Goal: Transaction & Acquisition: Purchase product/service

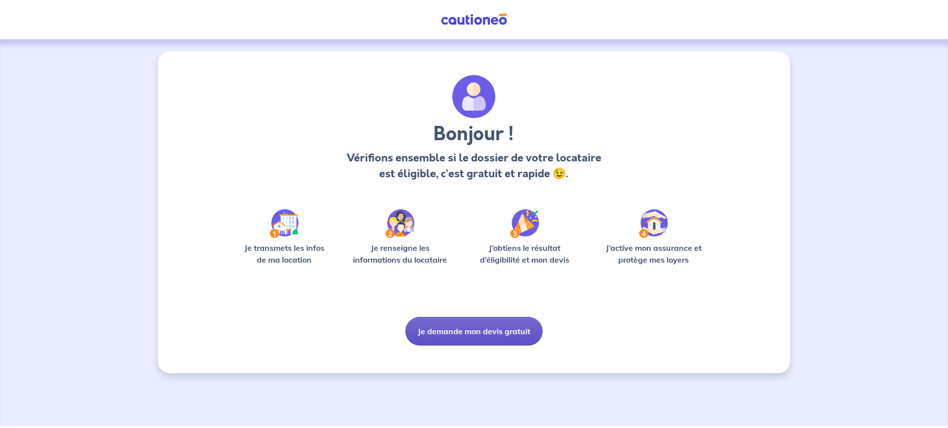
click at [457, 333] on button "Je demande mon devis gratuit" at bounding box center [473, 331] width 137 height 29
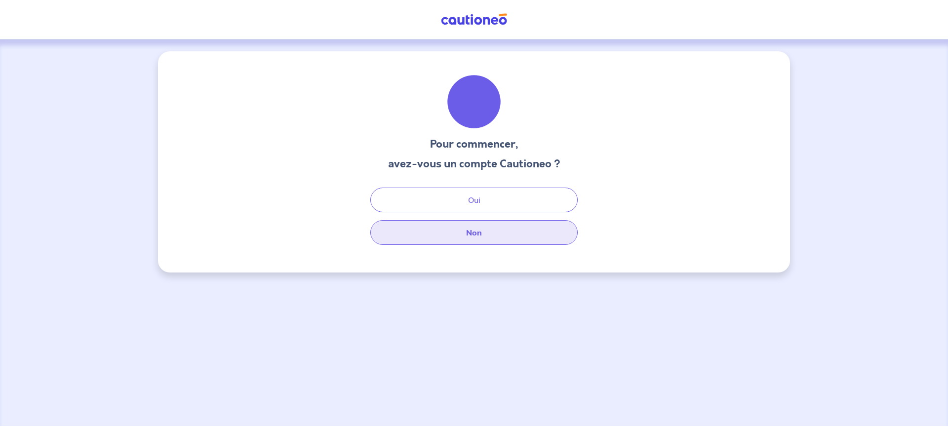
click at [467, 235] on button "Non" at bounding box center [473, 232] width 207 height 25
click at [476, 233] on button "Non" at bounding box center [473, 232] width 207 height 25
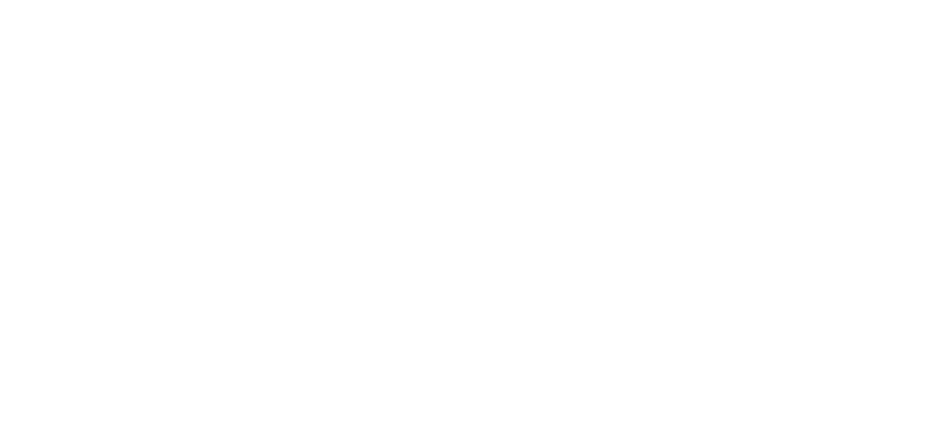
select select "FR"
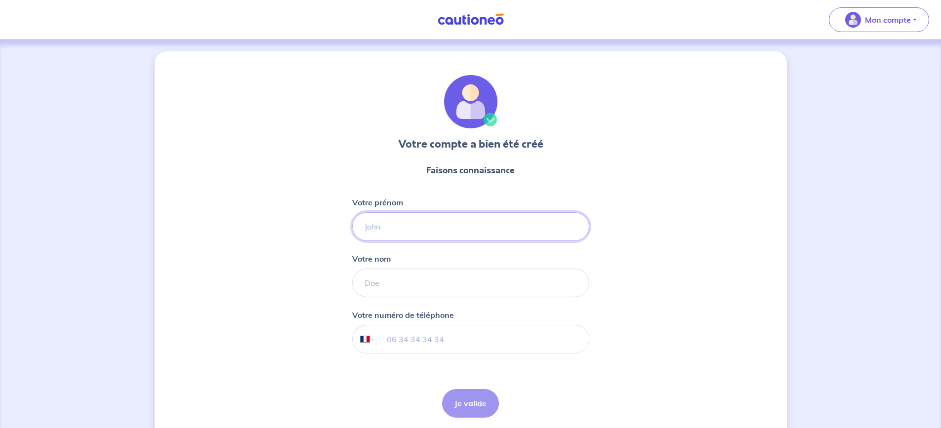
click at [379, 231] on input "Votre prénom" at bounding box center [470, 226] width 237 height 29
type input "SCI ANNIELIE"
click at [394, 282] on input "Votre nom" at bounding box center [470, 283] width 237 height 29
type input "S"
type input "Q"
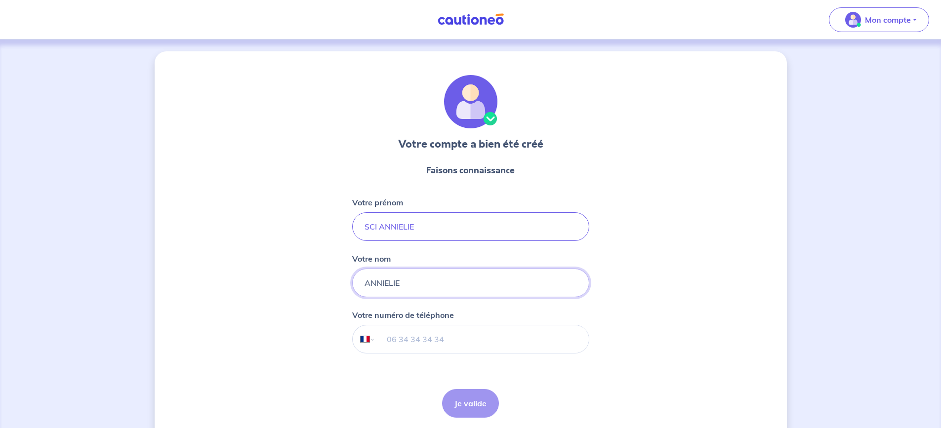
type input "ANNIELIE"
click at [419, 227] on input "SCI ANNIELIE" at bounding box center [470, 226] width 237 height 29
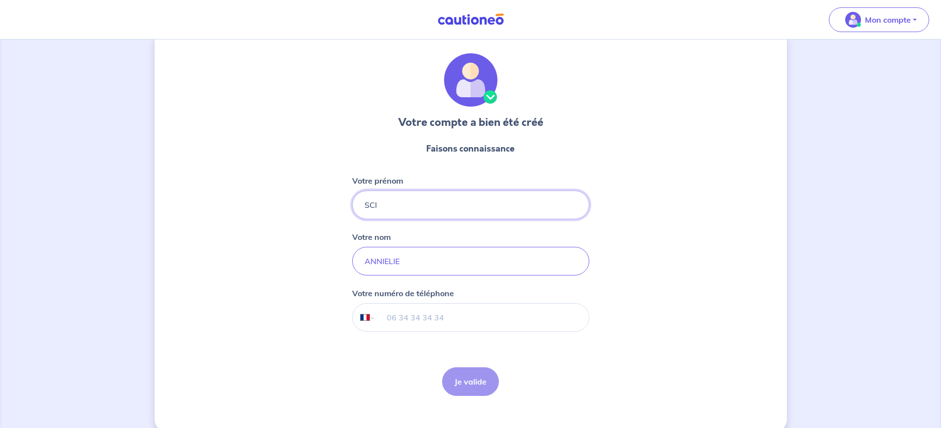
scroll to position [37, 0]
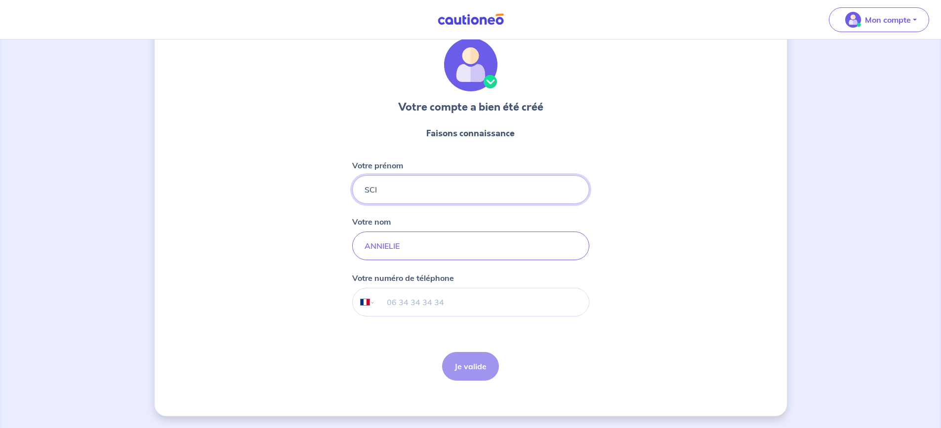
type input "SCI"
click at [391, 306] on input "tel" at bounding box center [481, 302] width 213 height 28
type input "01 77 47 24 90"
drag, startPoint x: 470, startPoint y: 359, endPoint x: 470, endPoint y: 368, distance: 8.4
click at [470, 363] on button "Je valide" at bounding box center [470, 366] width 57 height 29
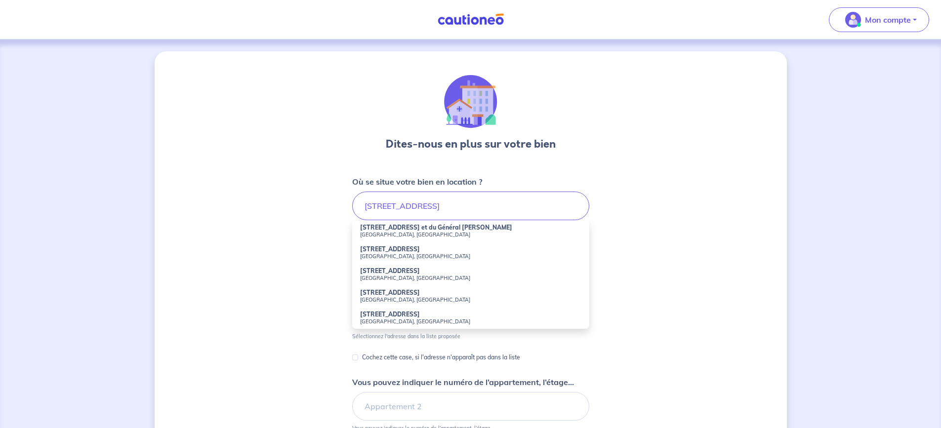
click at [401, 250] on strong "[STREET_ADDRESS]" at bounding box center [390, 248] width 60 height 7
type input "[STREET_ADDRESS]"
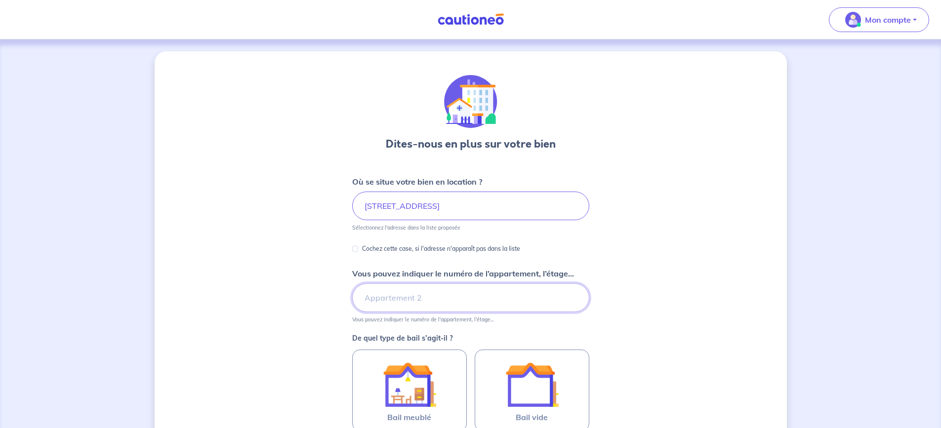
click at [439, 296] on input "Vous pouvez indiquer le numéro de l’appartement, l’étage..." at bounding box center [470, 297] width 237 height 29
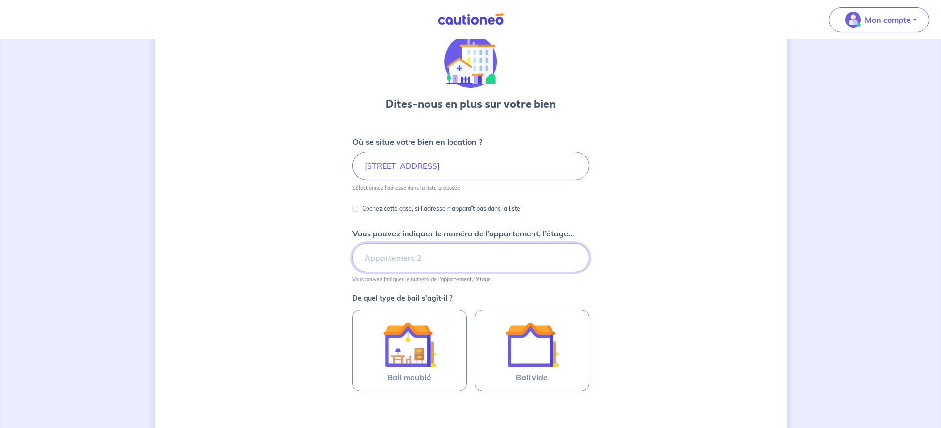
scroll to position [99, 0]
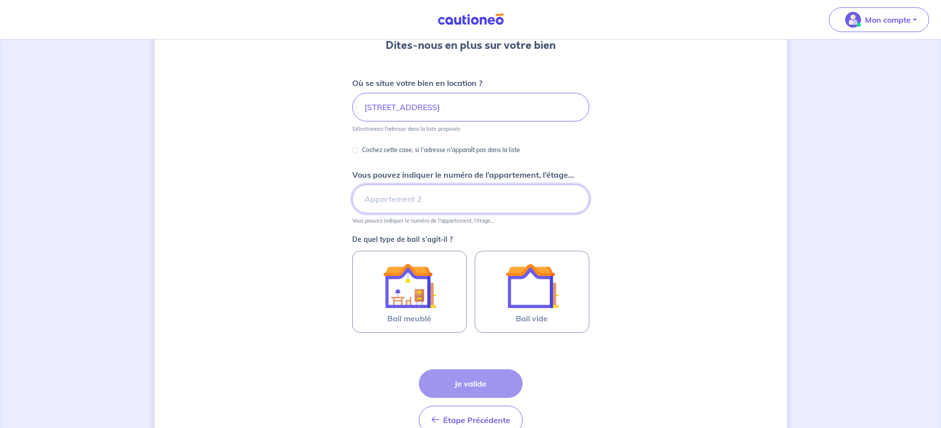
click at [407, 196] on input "Vous pouvez indiquer le numéro de l’appartement, l’étage..." at bounding box center [470, 199] width 237 height 29
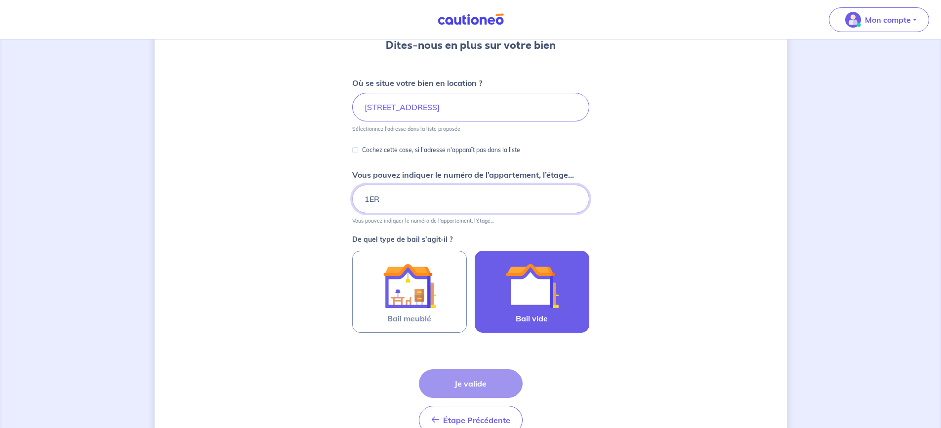
type input "1ER"
click at [538, 313] on span "Bail vide" at bounding box center [531, 319] width 32 height 12
click at [0, 0] on input "Bail vide" at bounding box center [0, 0] width 0 height 0
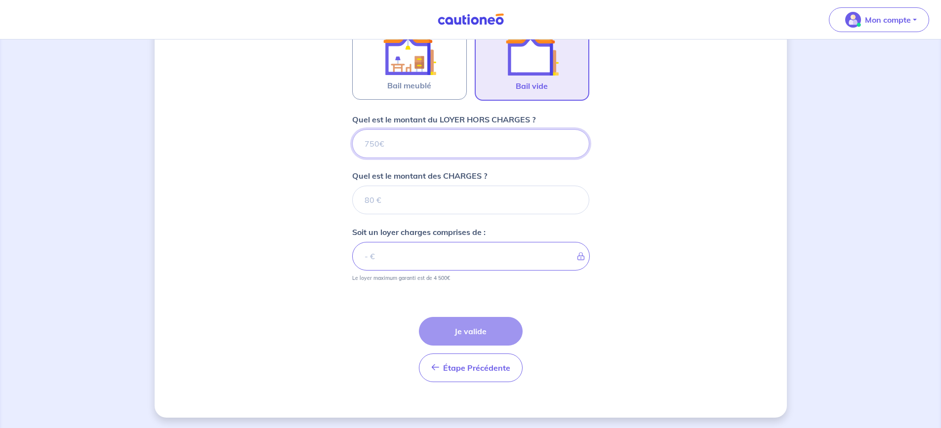
scroll to position [333, 0]
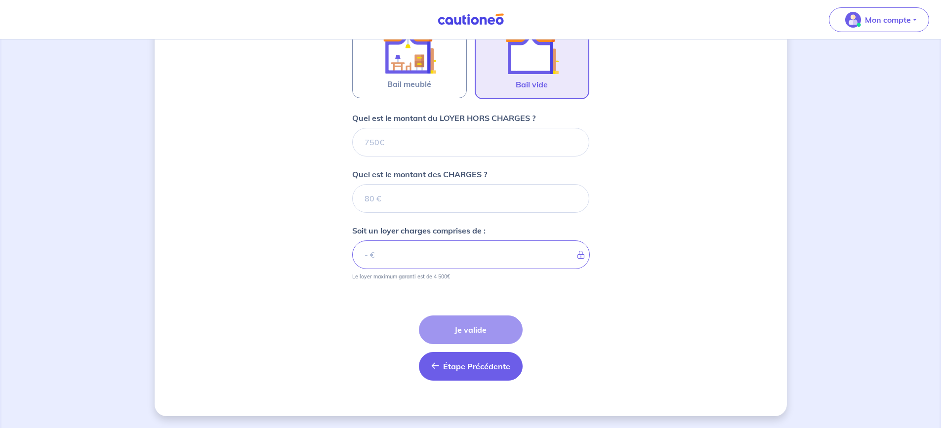
click at [440, 365] on button "Étape Précédente Précédent" at bounding box center [471, 366] width 104 height 29
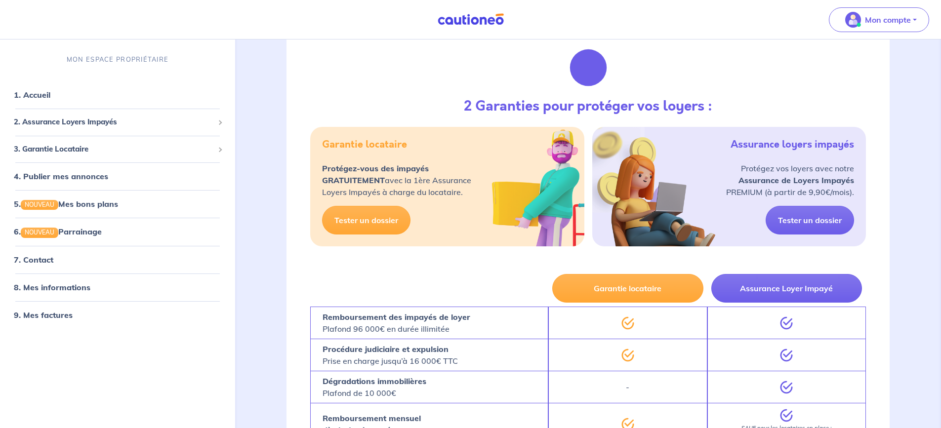
scroll to position [148, 0]
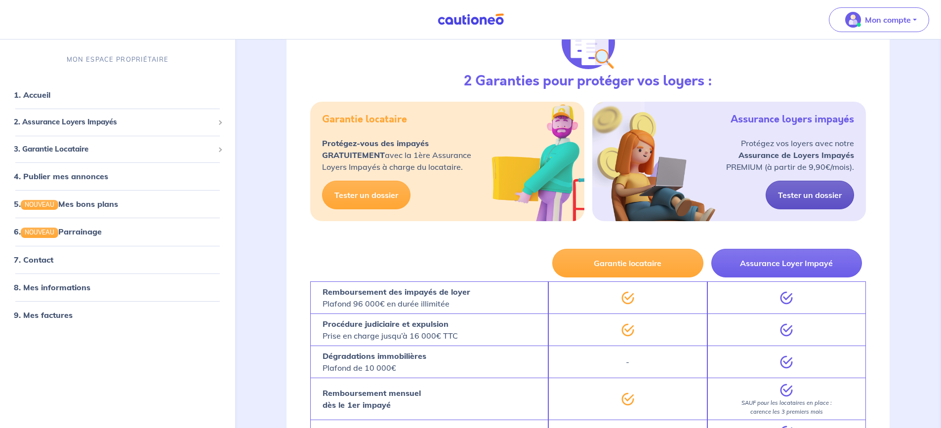
click at [798, 195] on link "Tester un dossier" at bounding box center [809, 195] width 88 height 29
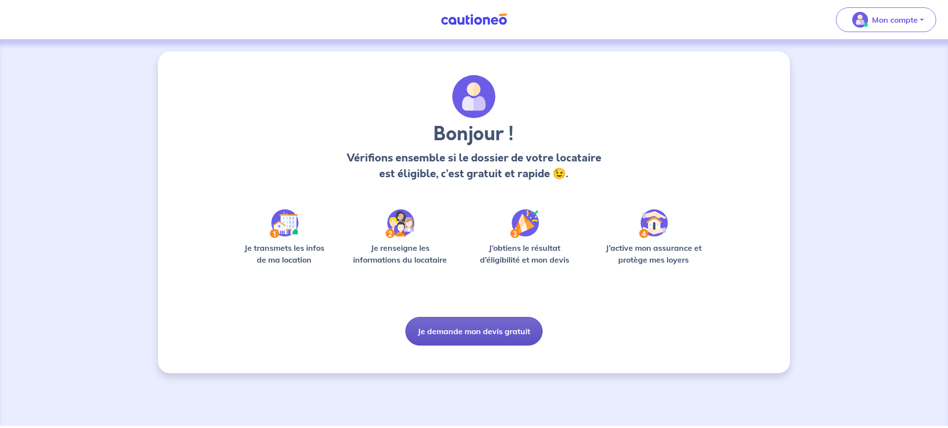
click at [448, 325] on button "Je demande mon devis gratuit" at bounding box center [473, 331] width 137 height 29
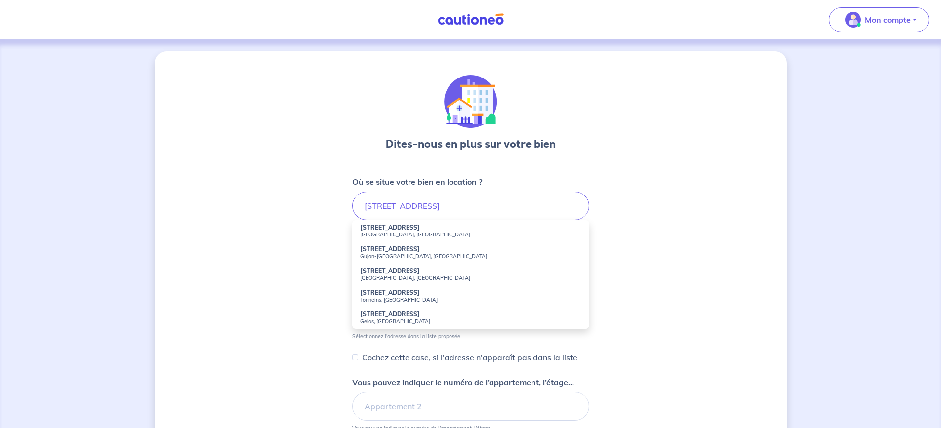
click at [360, 231] on small "[GEOGRAPHIC_DATA], [GEOGRAPHIC_DATA]" at bounding box center [470, 234] width 221 height 7
type input "[STREET_ADDRESS]"
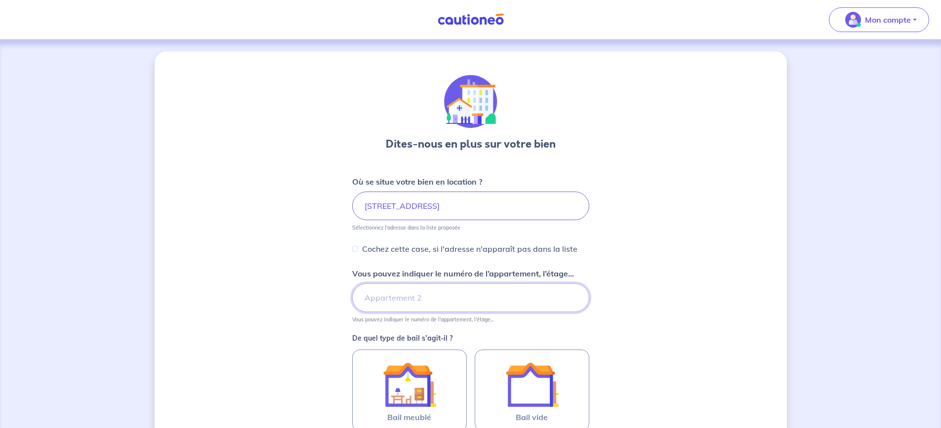
click at [428, 292] on input "Vous pouvez indiquer le numéro de l’appartement, l’étage..." at bounding box center [470, 297] width 237 height 29
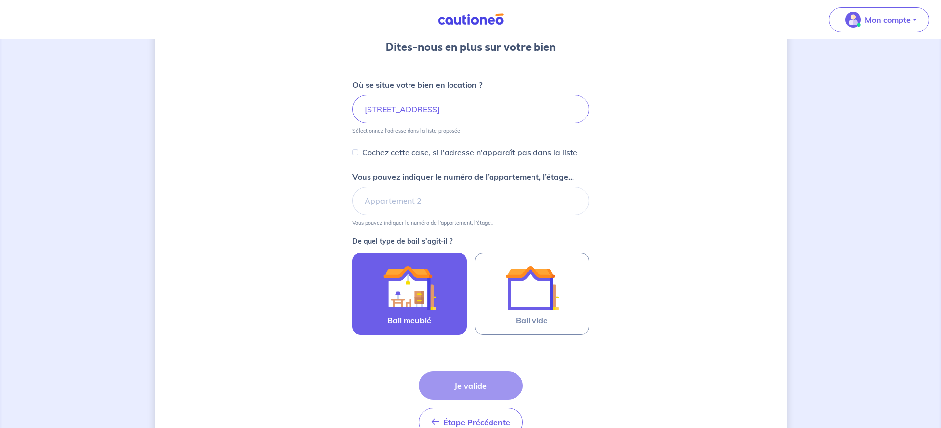
scroll to position [99, 0]
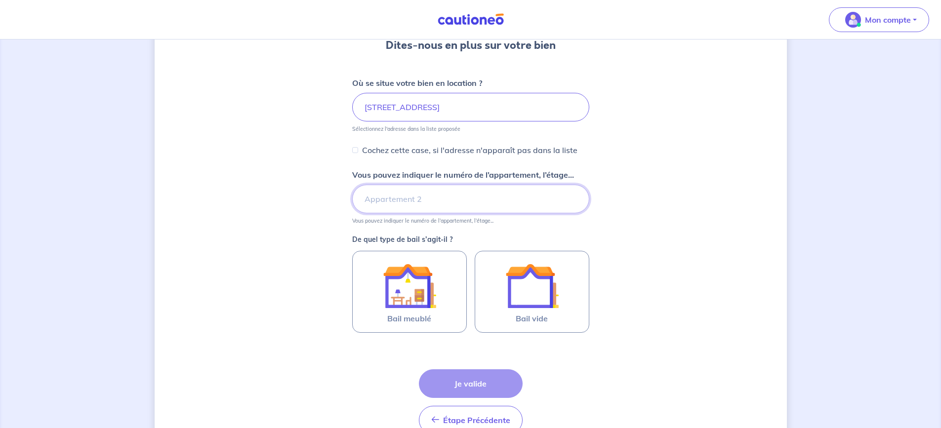
click at [422, 196] on input "Vous pouvez indiquer le numéro de l’appartement, l’étage..." at bounding box center [470, 199] width 237 height 29
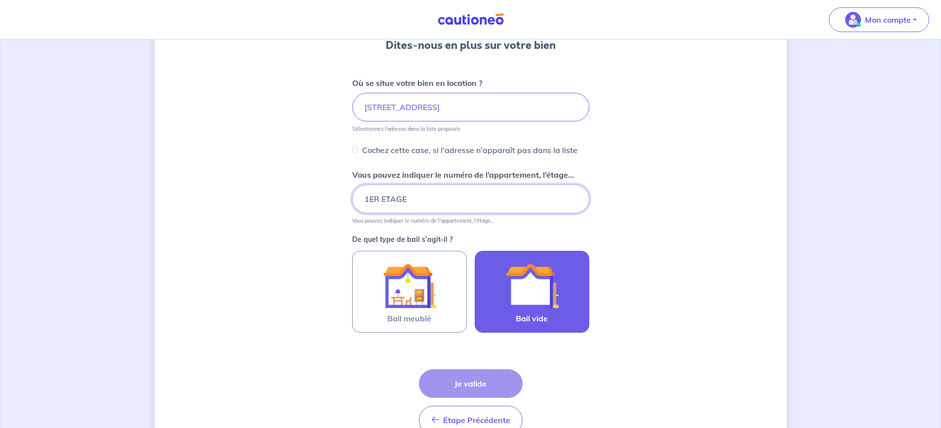
type input "1ER ETAGE"
click at [553, 300] on img at bounding box center [531, 285] width 53 height 53
click at [0, 0] on input "Bail vide" at bounding box center [0, 0] width 0 height 0
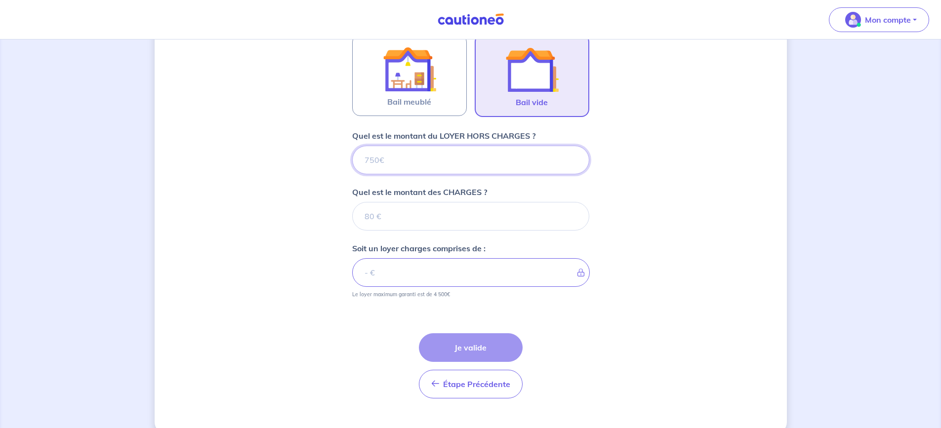
scroll to position [333, 0]
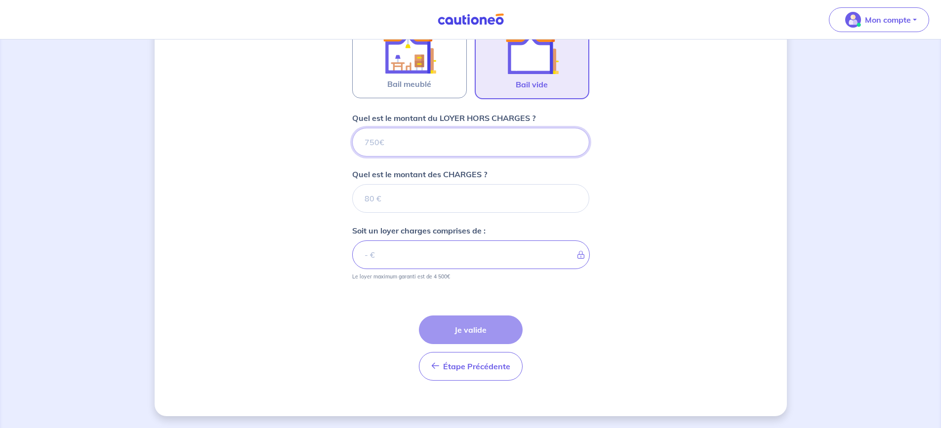
click at [407, 137] on input "Quel est le montant du LOYER HORS CHARGES ?" at bounding box center [470, 142] width 237 height 29
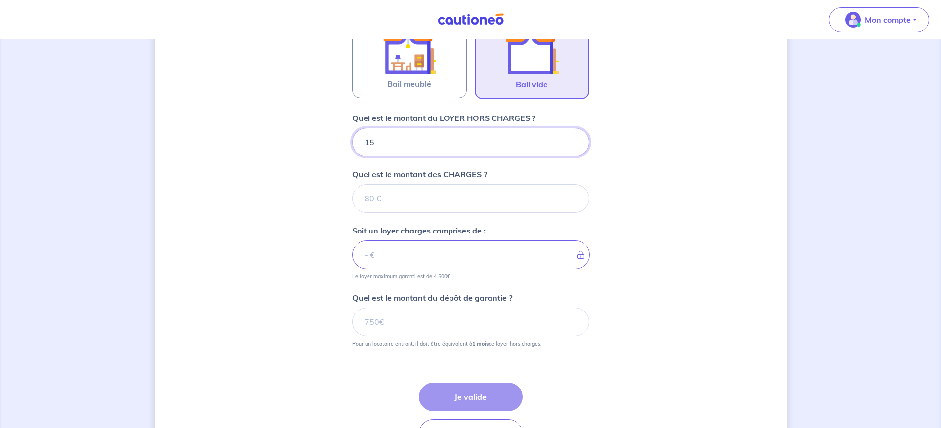
type input "158"
type input "1580"
click at [407, 193] on input "Quel est le montant des CHARGES ?" at bounding box center [470, 198] width 237 height 29
type input "50"
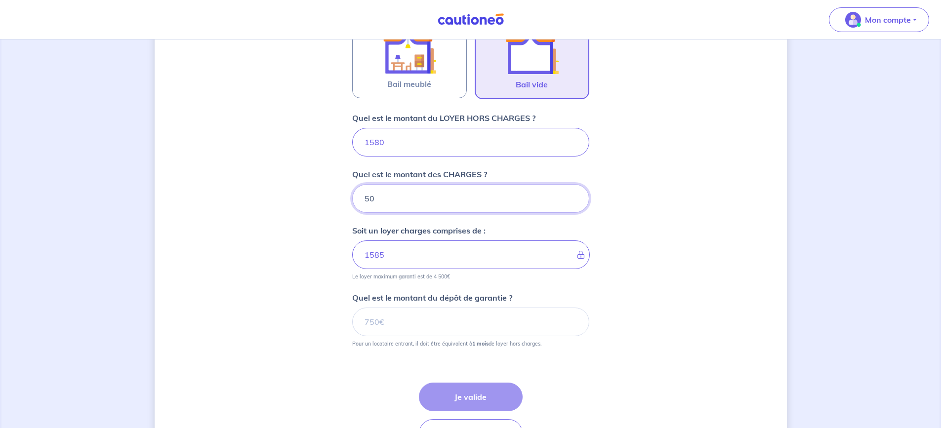
type input "1630"
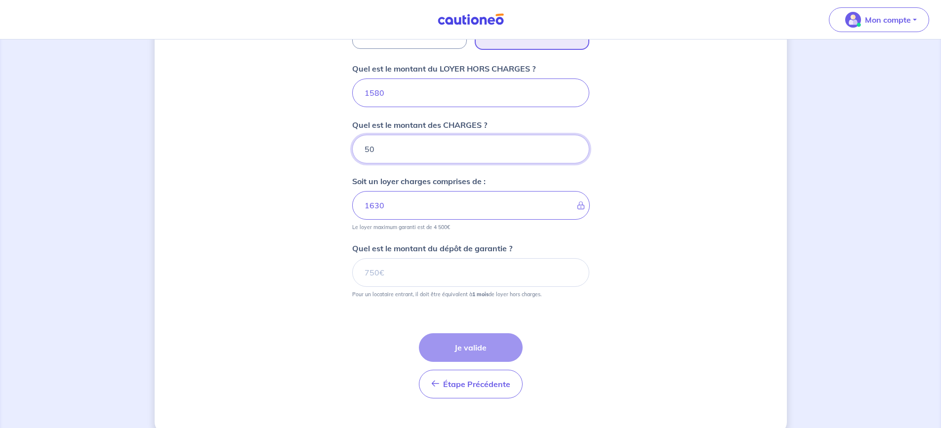
type input "50"
click at [451, 268] on input "Quel est le montant du dépôt de garantie ?" at bounding box center [470, 272] width 237 height 29
type input "1"
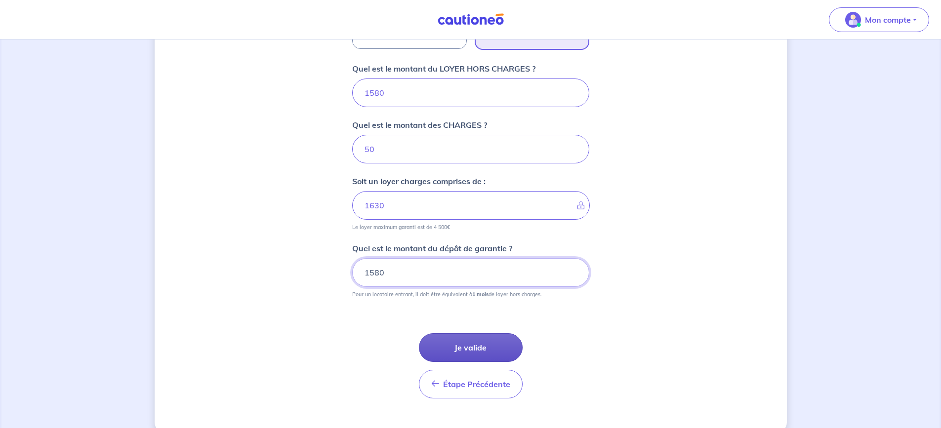
type input "1580"
click at [484, 347] on button "Je valide" at bounding box center [471, 347] width 104 height 29
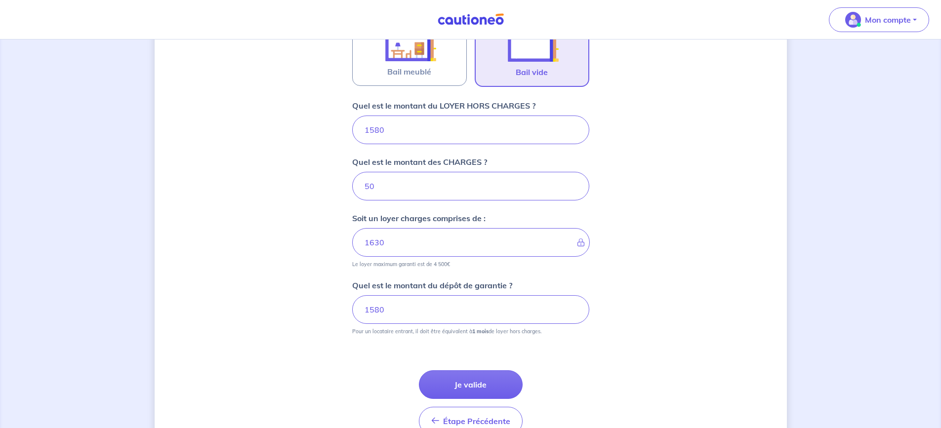
scroll to position [371, 0]
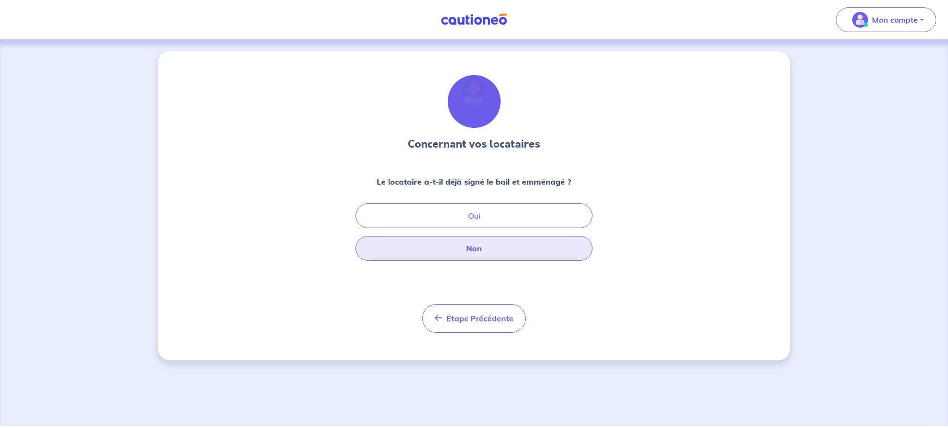
click at [480, 248] on button "Non" at bounding box center [474, 248] width 237 height 25
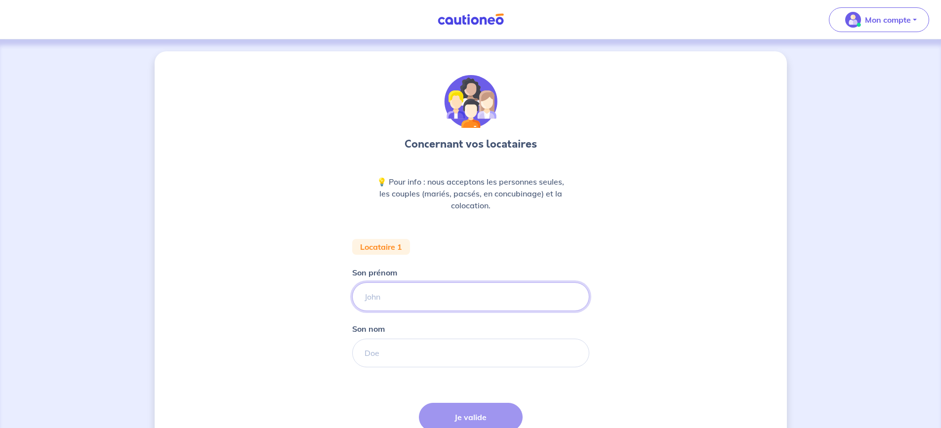
click at [386, 294] on input "Son prénom" at bounding box center [470, 296] width 237 height 29
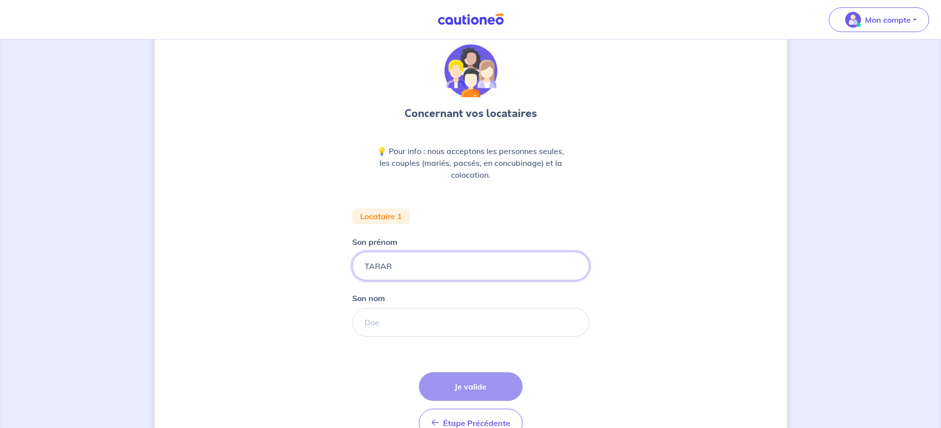
scroll to position [49, 0]
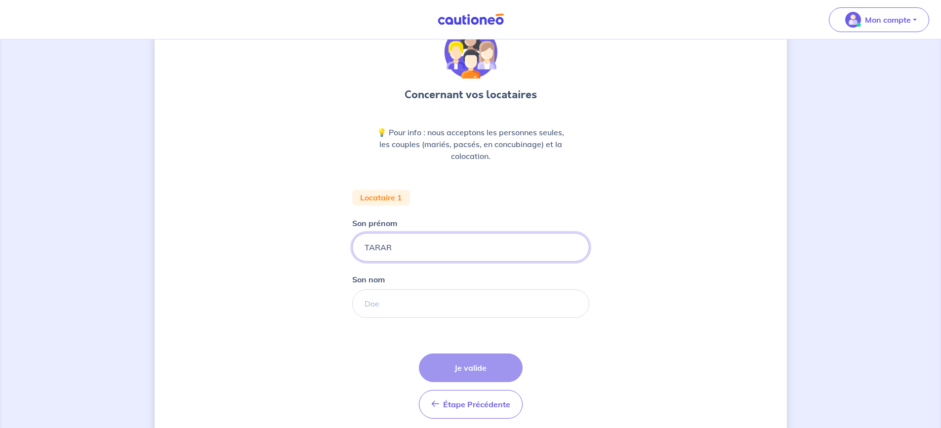
type input "TARAR"
click at [402, 310] on input "Son nom" at bounding box center [470, 303] width 237 height 29
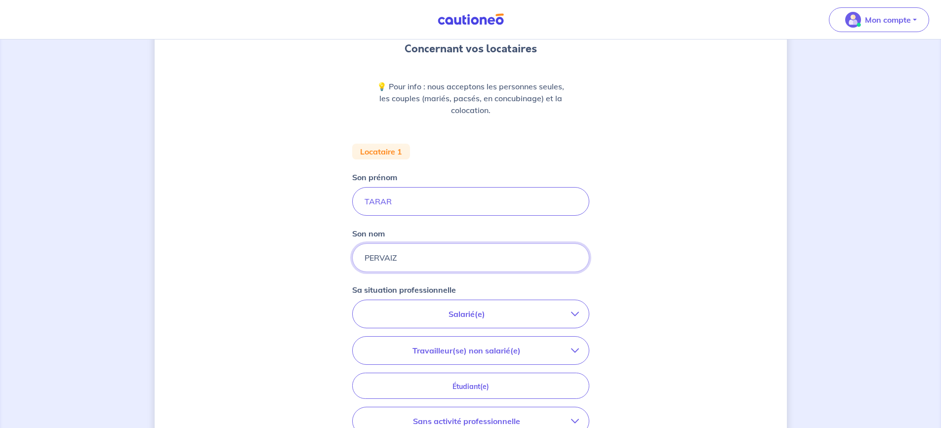
scroll to position [99, 0]
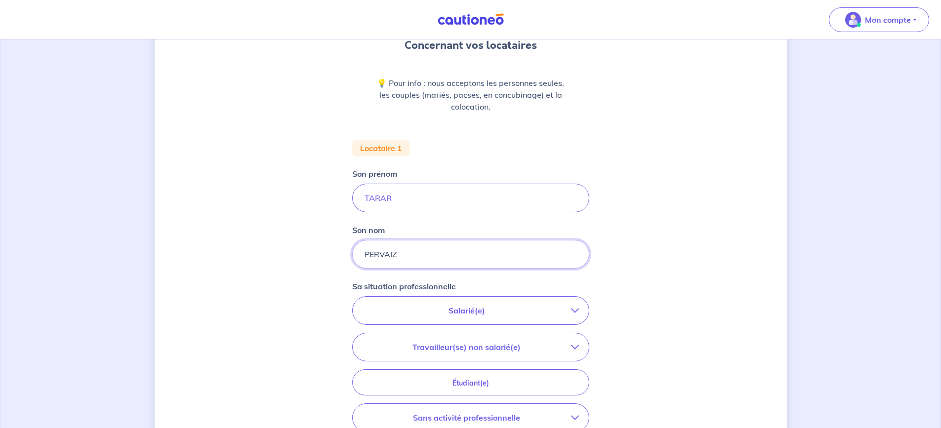
type input "PERVAIZ"
click at [524, 306] on p "Salarié(e)" at bounding box center [466, 311] width 208 height 12
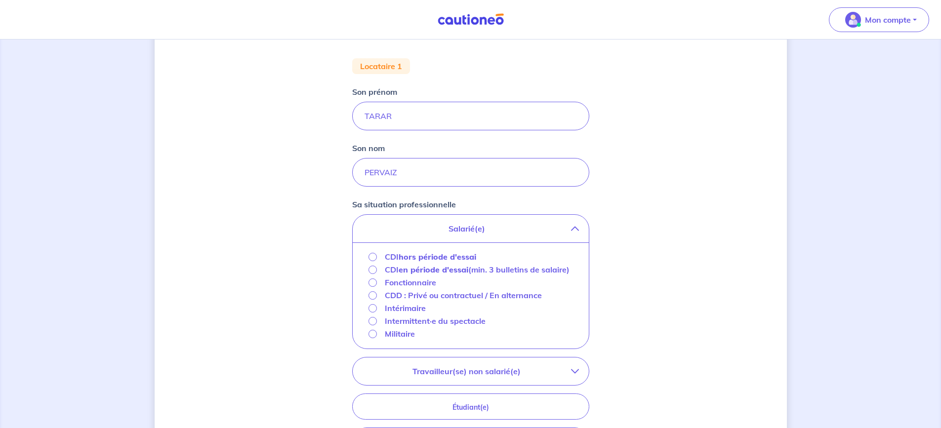
scroll to position [198, 0]
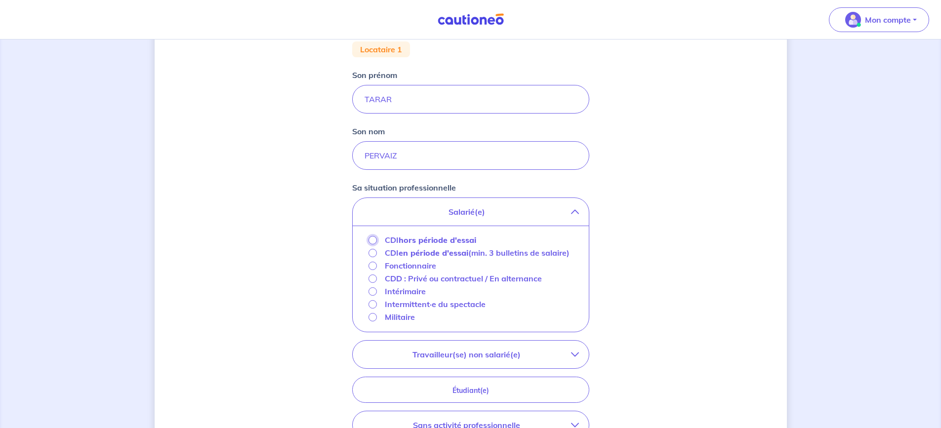
click at [370, 240] on input "CDI hors période d'essai" at bounding box center [372, 240] width 8 height 8
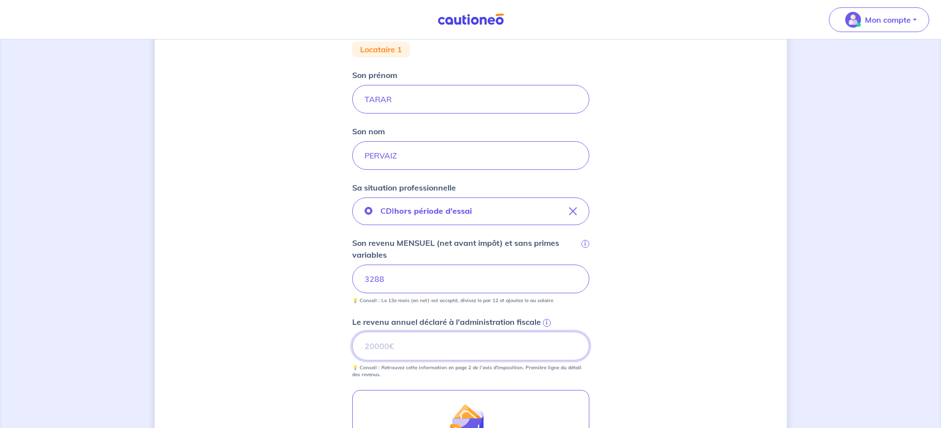
click at [393, 343] on input "Le revenu annuel déclaré à l'administration fiscale i" at bounding box center [470, 346] width 237 height 29
type input "34996"
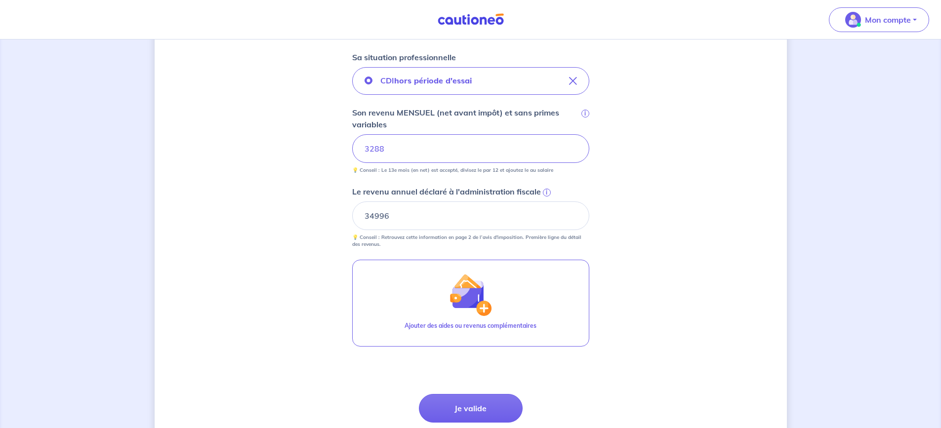
scroll to position [346, 0]
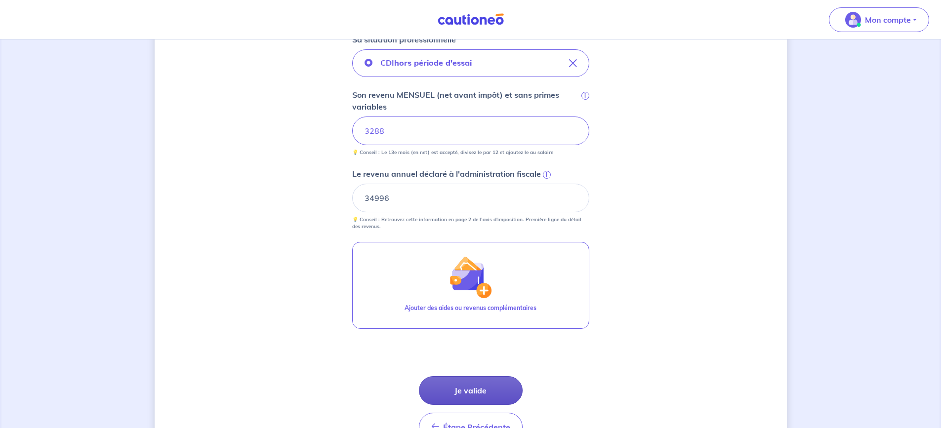
click at [474, 390] on button "Je valide" at bounding box center [471, 390] width 104 height 29
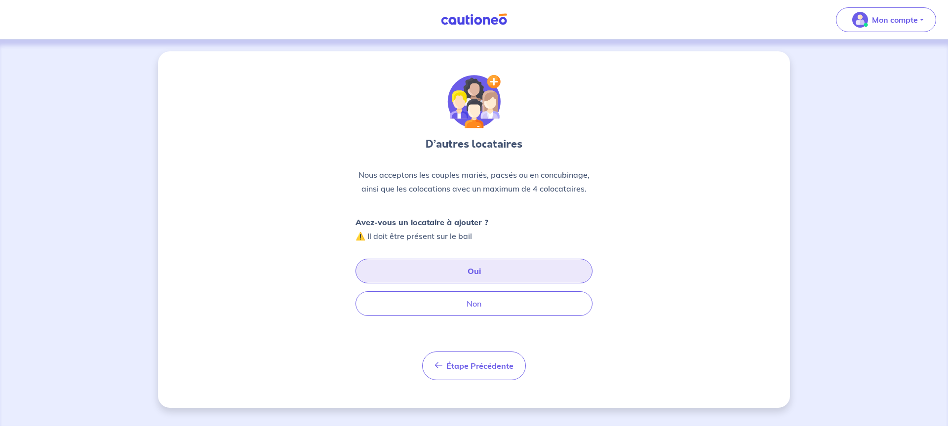
click at [474, 273] on button "Oui" at bounding box center [474, 271] width 237 height 25
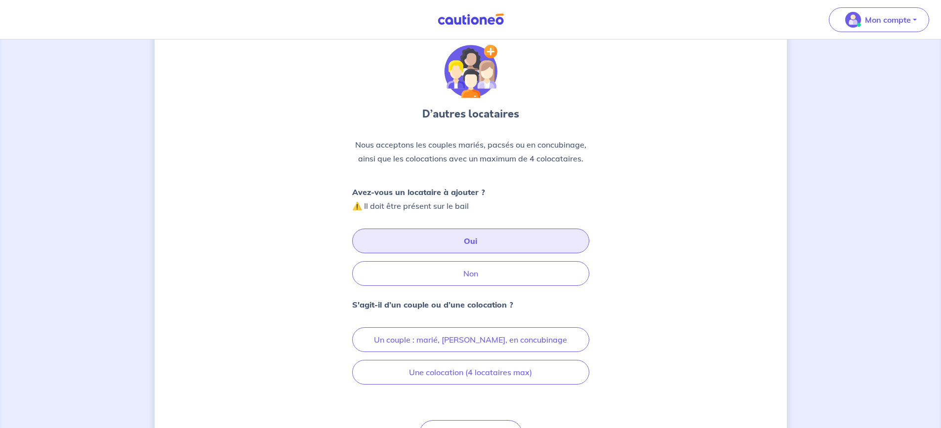
scroll to position [49, 0]
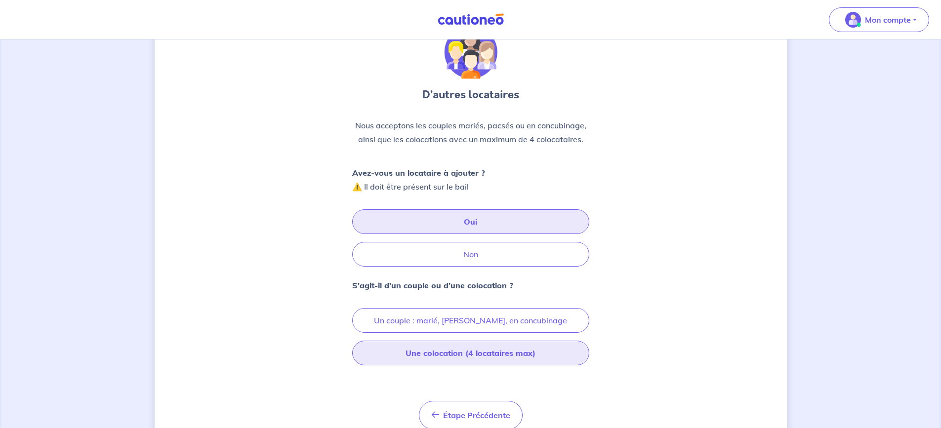
click at [451, 352] on button "Une colocation (4 locataires max)" at bounding box center [470, 353] width 237 height 25
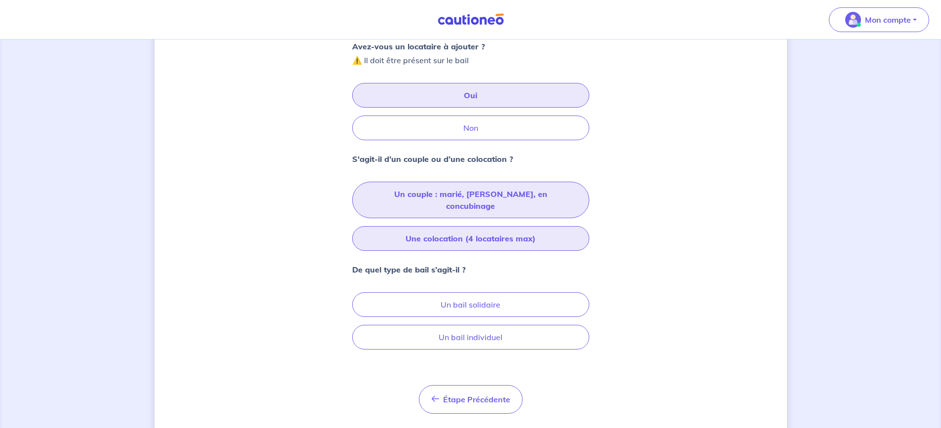
scroll to position [189, 0]
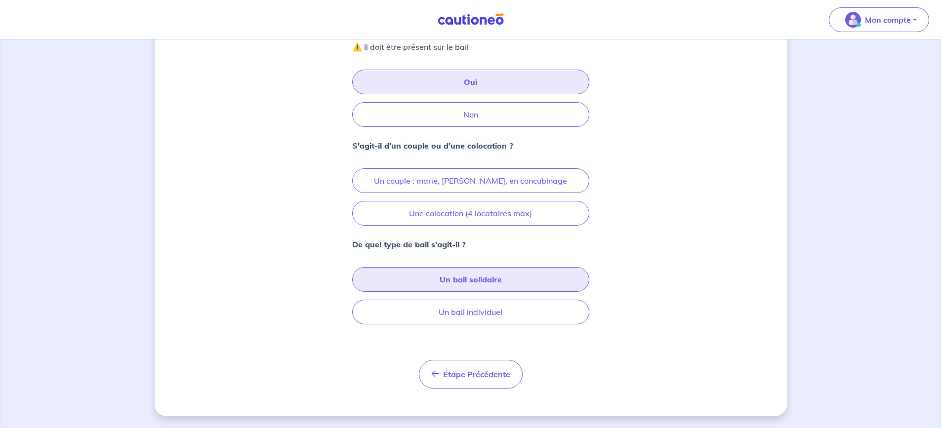
click at [492, 279] on button "Un bail solidaire" at bounding box center [470, 279] width 237 height 25
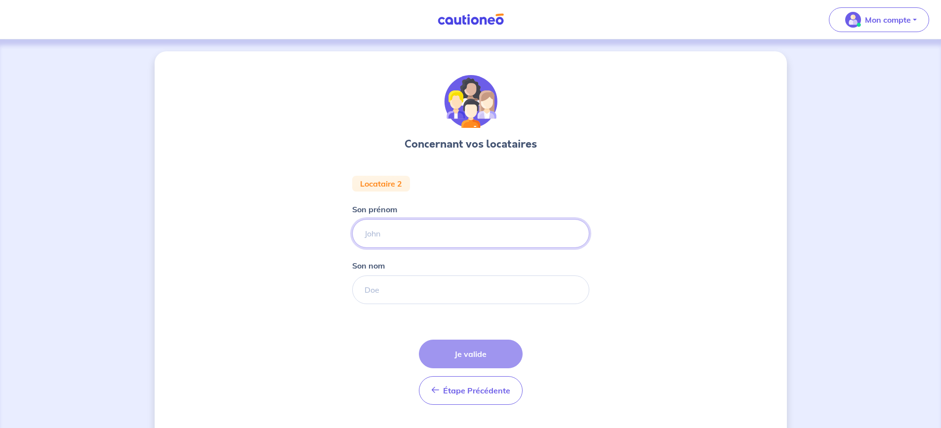
click at [401, 232] on input "Son prénom" at bounding box center [470, 233] width 237 height 29
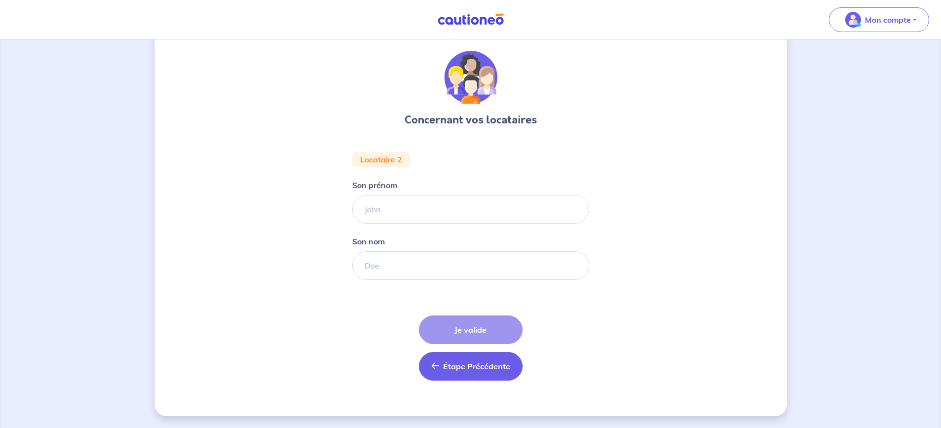
click at [433, 364] on icon "button" at bounding box center [435, 366] width 8 height 8
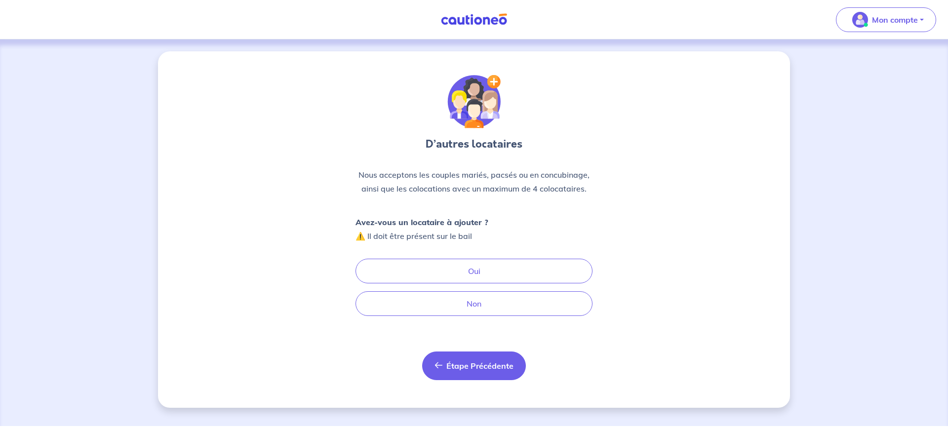
click at [435, 364] on button "Étape Précédente Précédent" at bounding box center [474, 366] width 104 height 29
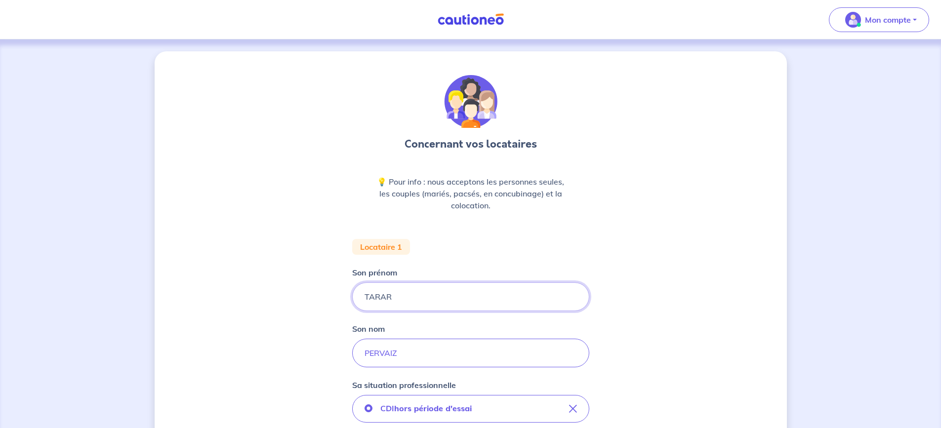
click at [422, 299] on input "TARAR" at bounding box center [470, 296] width 237 height 29
type input "[PERSON_NAME]"
drag, startPoint x: 409, startPoint y: 350, endPoint x: 307, endPoint y: 331, distance: 103.3
type input "SAJID"
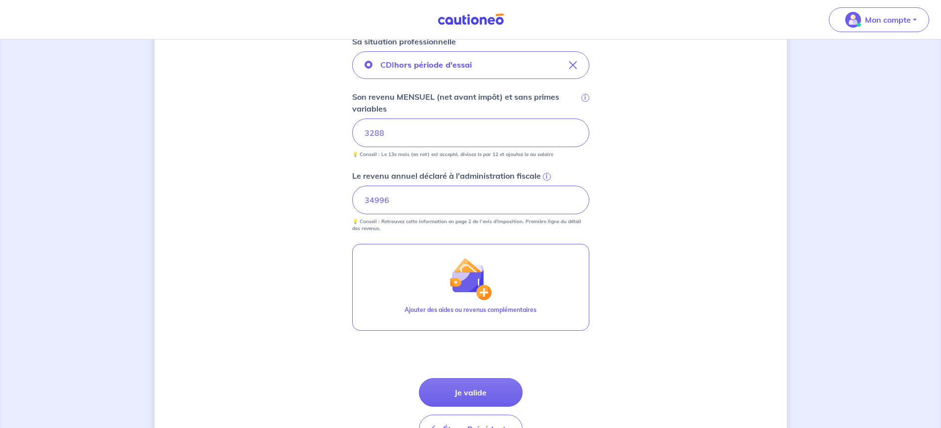
scroll to position [346, 0]
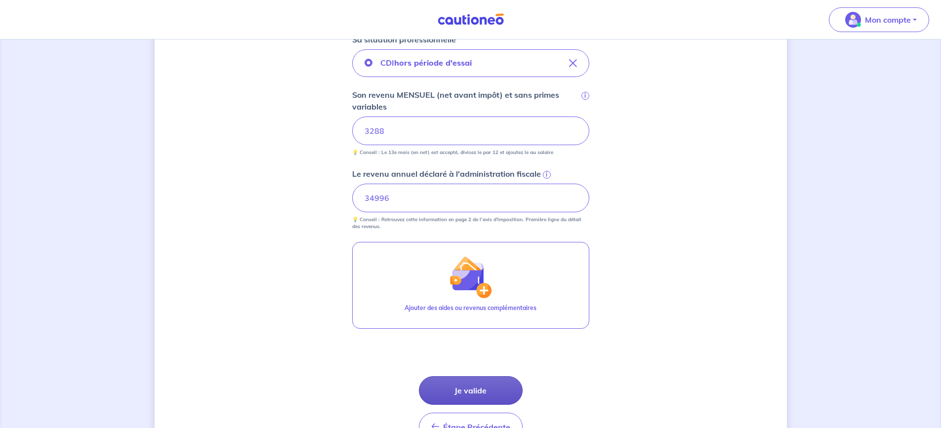
click at [489, 387] on button "Je valide" at bounding box center [471, 390] width 104 height 29
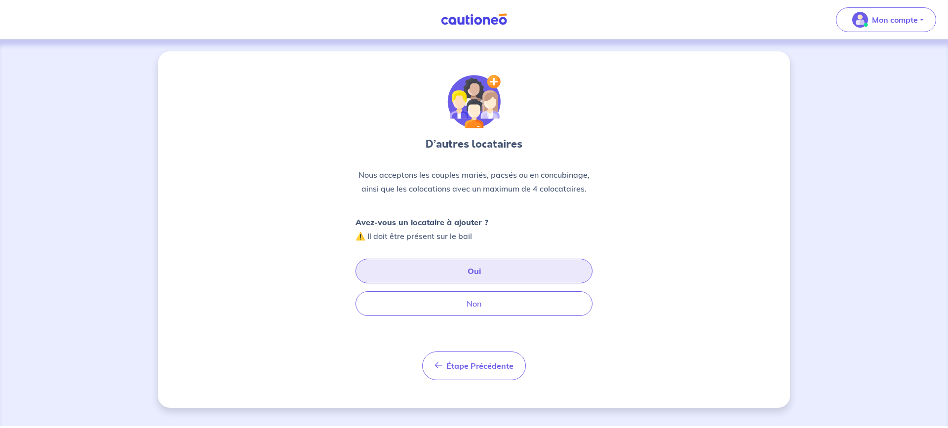
click at [489, 271] on button "Oui" at bounding box center [474, 271] width 237 height 25
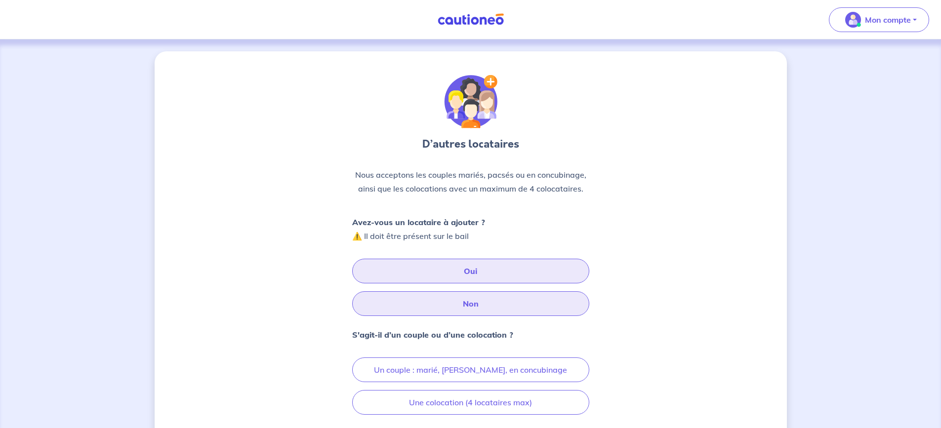
scroll to position [90, 0]
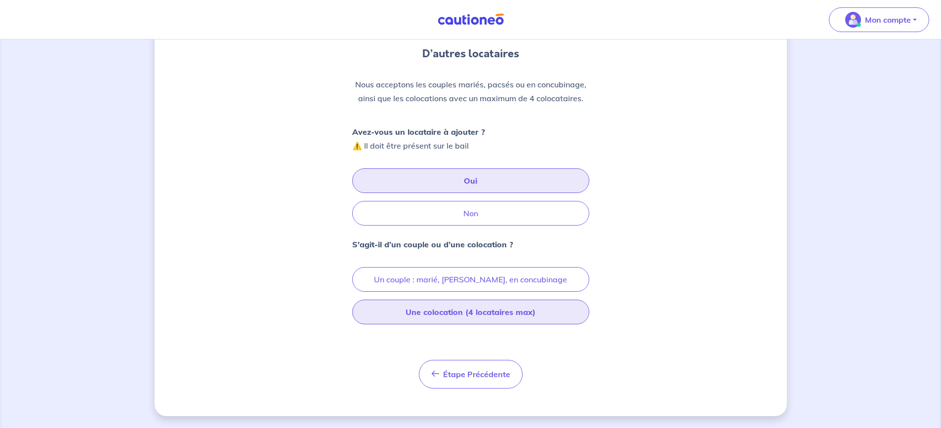
click at [456, 310] on button "Une colocation (4 locataires max)" at bounding box center [470, 312] width 237 height 25
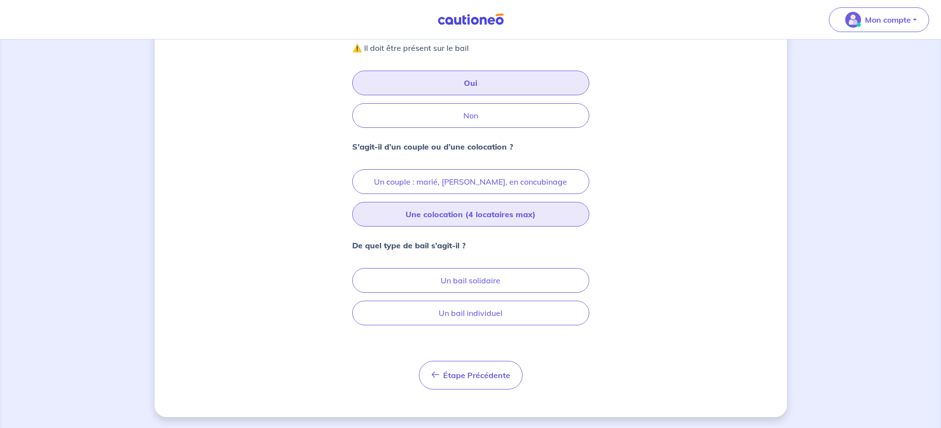
scroll to position [189, 0]
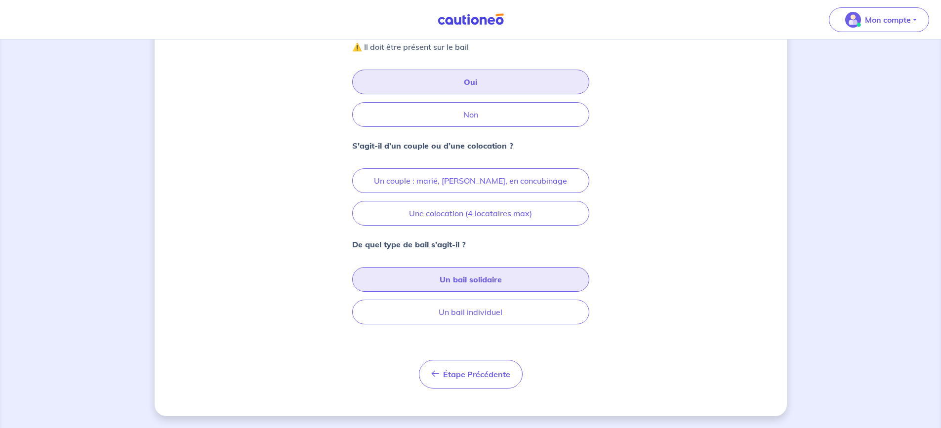
click at [470, 280] on button "Un bail solidaire" at bounding box center [470, 279] width 237 height 25
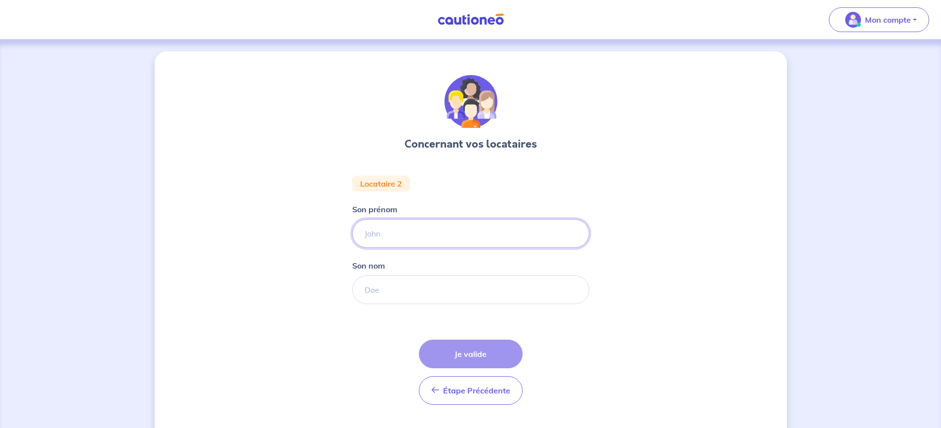
click at [433, 234] on input "Son prénom" at bounding box center [470, 233] width 237 height 29
type input "ULLAH"
click at [390, 292] on input "Son nom" at bounding box center [470, 290] width 237 height 29
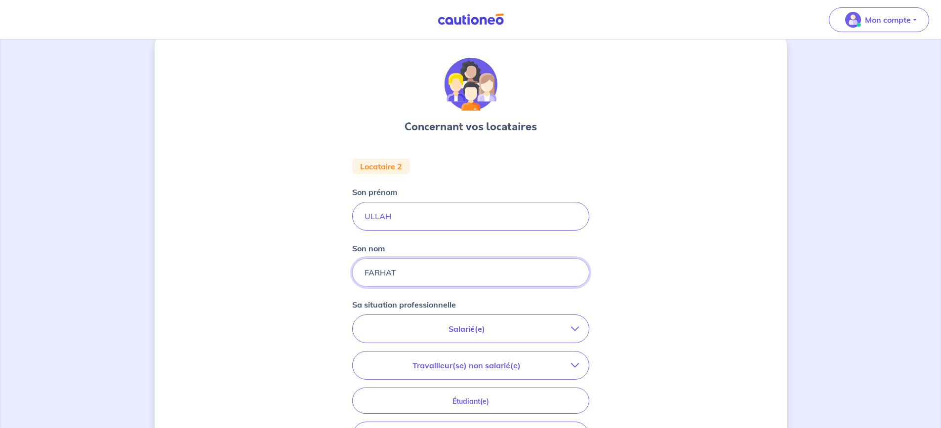
scroll to position [49, 0]
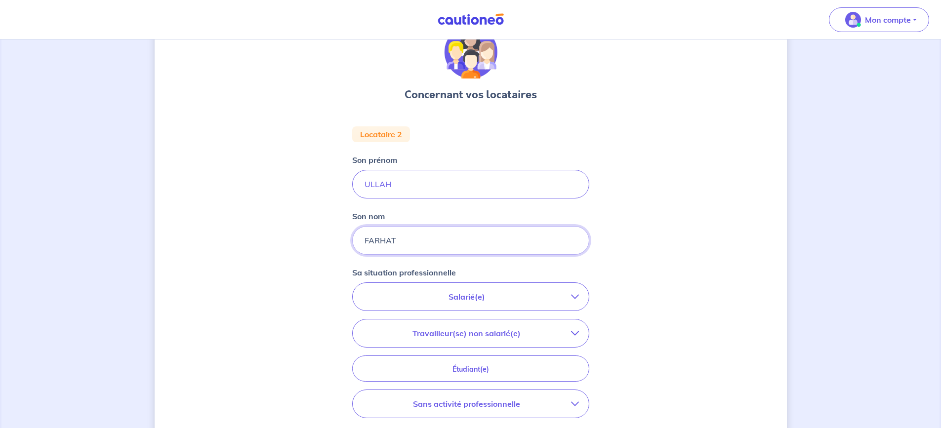
type input "FARHAT"
click at [465, 292] on p "Salarié(e)" at bounding box center [466, 297] width 208 height 12
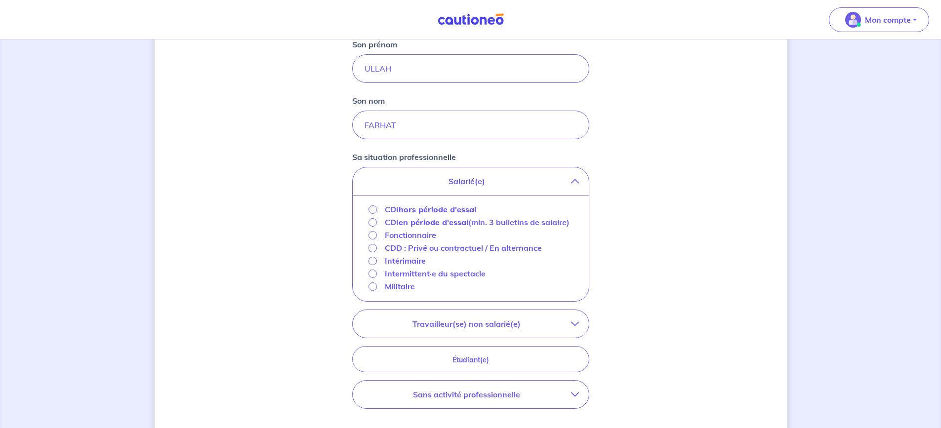
scroll to position [198, 0]
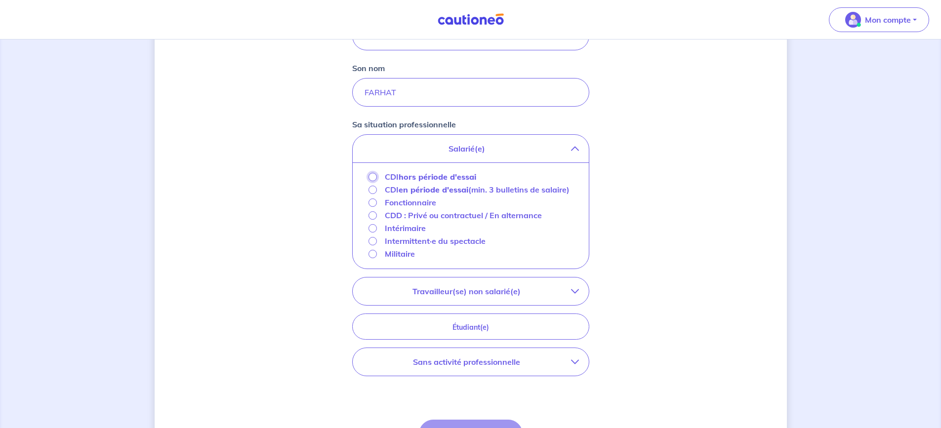
click at [373, 178] on input "CDI hors période d'essai" at bounding box center [372, 177] width 8 height 8
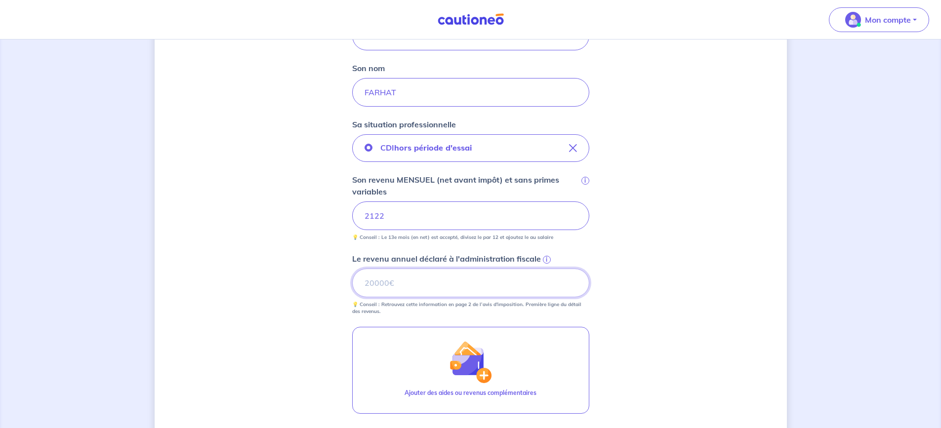
click at [406, 280] on input "Le revenu annuel déclaré à l'administration fiscale i" at bounding box center [470, 283] width 237 height 29
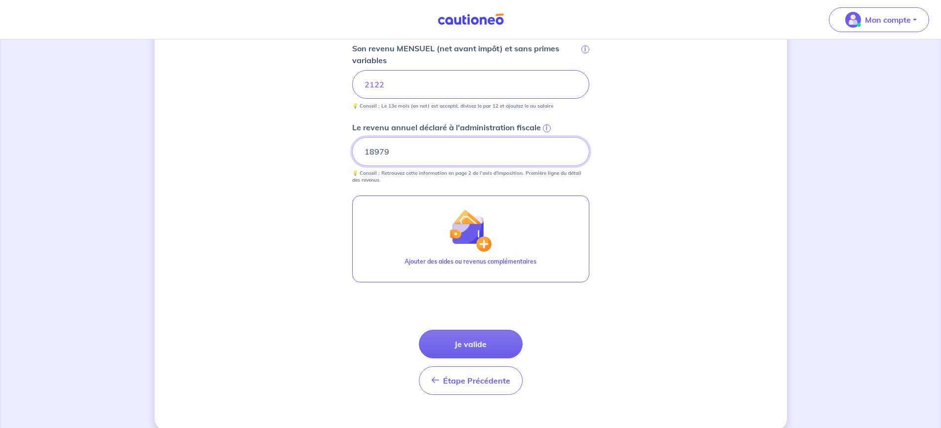
scroll to position [343, 0]
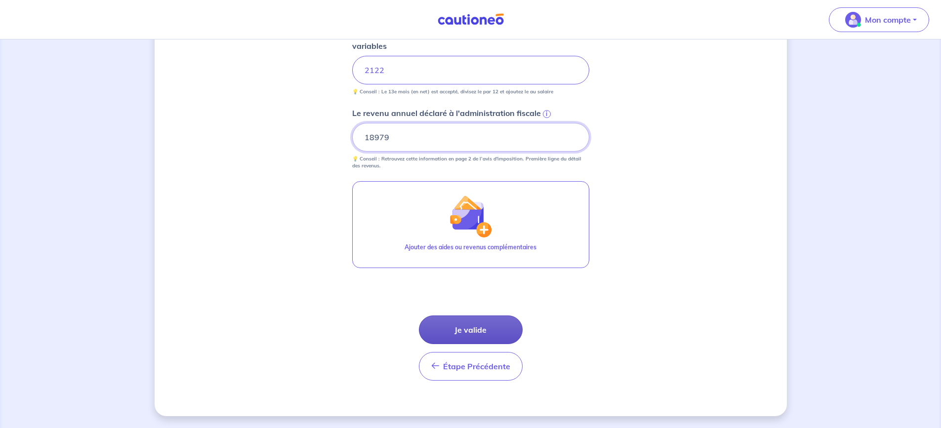
type input "18979"
click at [456, 331] on button "Je valide" at bounding box center [471, 330] width 104 height 29
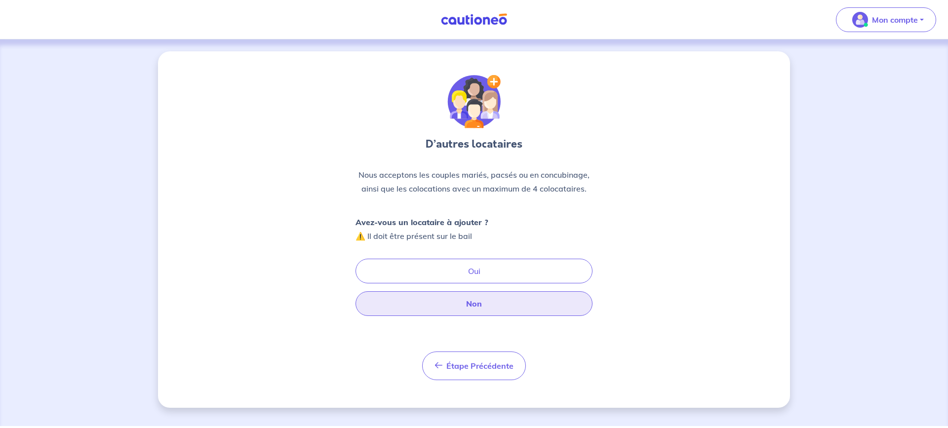
click at [473, 310] on button "Non" at bounding box center [474, 303] width 237 height 25
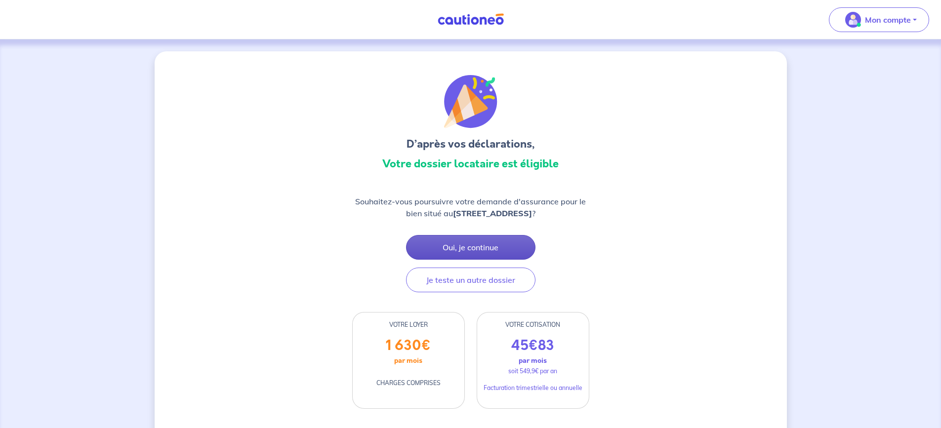
click at [464, 247] on button "Oui, je continue" at bounding box center [470, 247] width 129 height 25
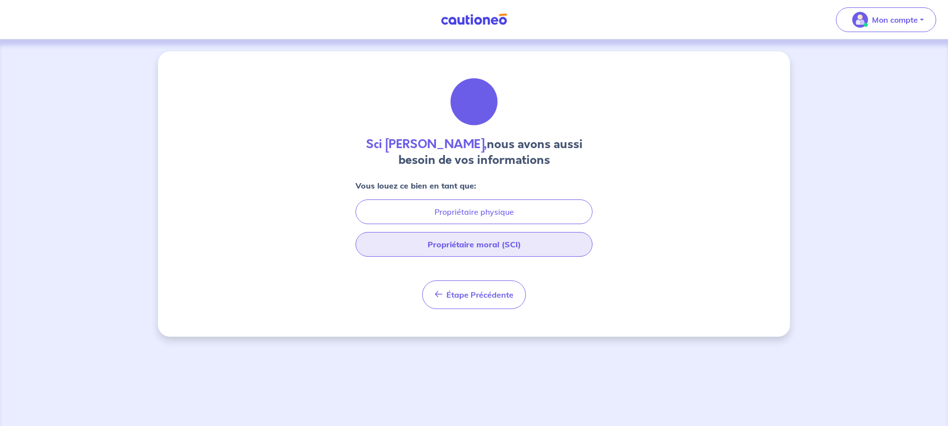
click at [461, 242] on button "Propriétaire moral (SCI)" at bounding box center [474, 244] width 237 height 25
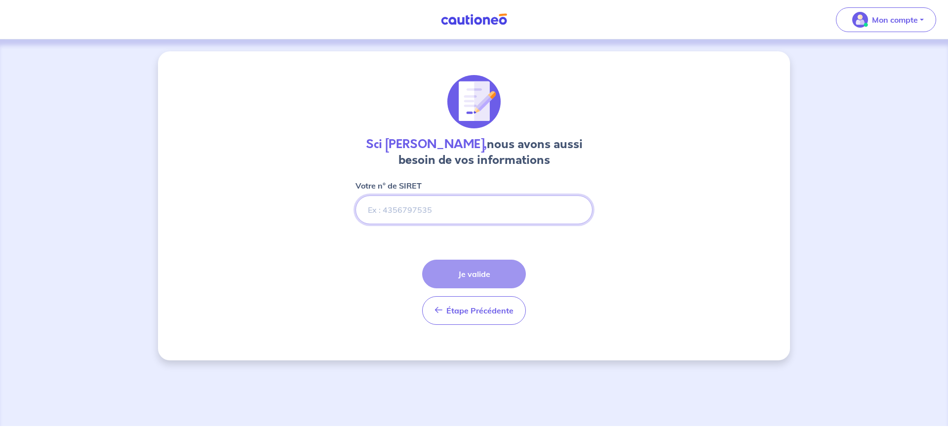
click at [438, 210] on input "Votre n° de SIRET" at bounding box center [474, 210] width 237 height 29
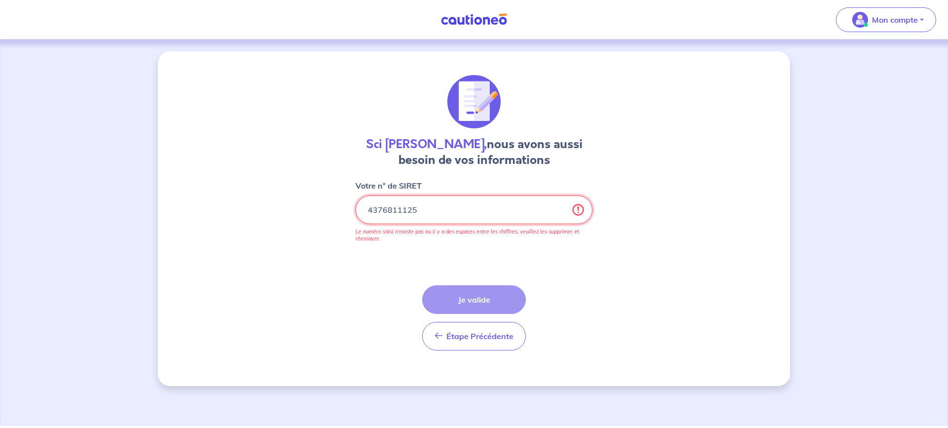
click at [381, 208] on input "Votre n° de SIRET" at bounding box center [474, 210] width 237 height 29
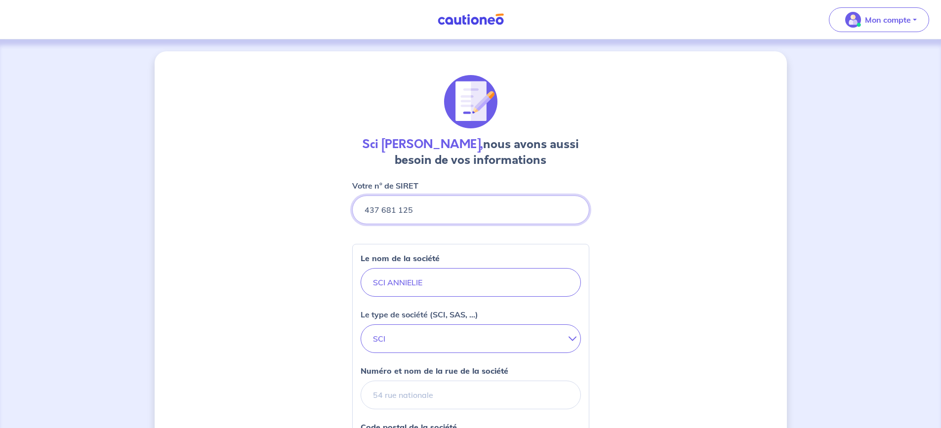
scroll to position [49, 0]
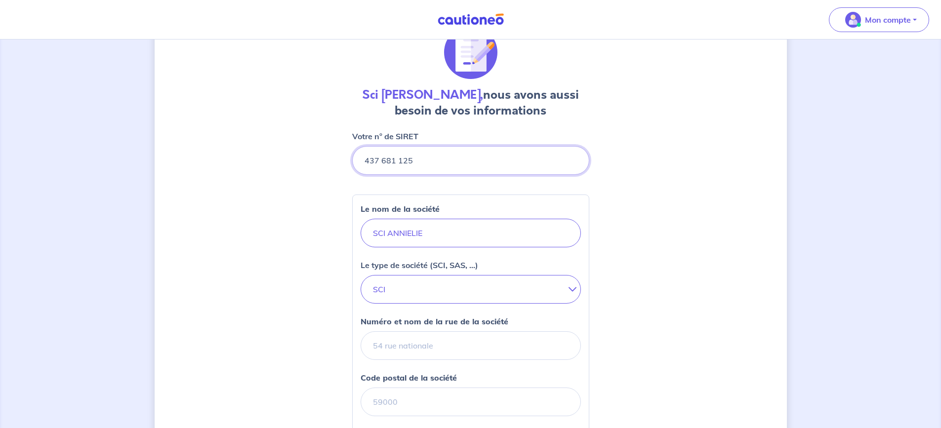
type input "437 681 125"
click at [468, 347] on input "Numéro et nom de la rue de la société" at bounding box center [470, 345] width 220 height 29
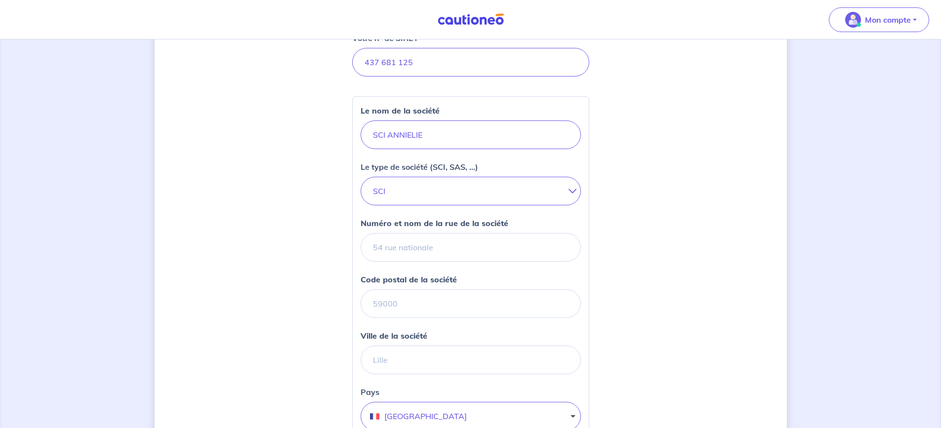
scroll to position [148, 0]
click at [456, 242] on input "Numéro et nom de la rue de la société" at bounding box center [470, 247] width 220 height 29
type input "DOMAINE DE [GEOGRAPHIC_DATA] BAT D APT [STREET_ADDRESS]"
click at [427, 306] on input "Code postal de la société" at bounding box center [470, 303] width 220 height 29
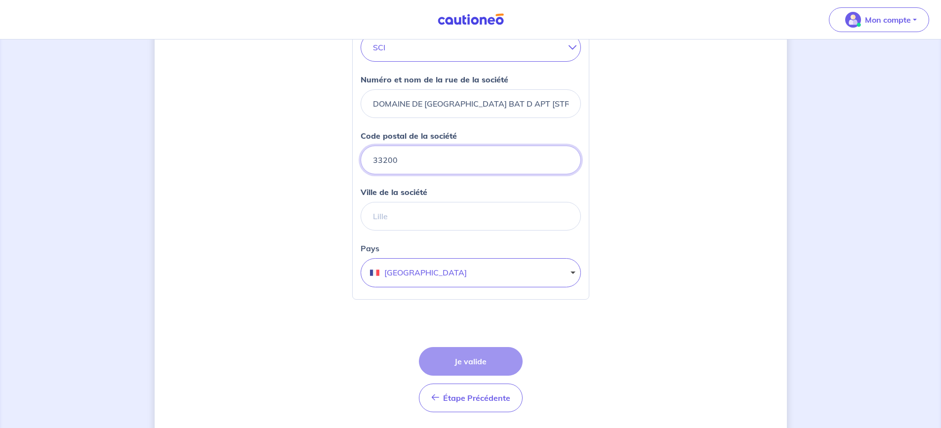
scroll to position [296, 0]
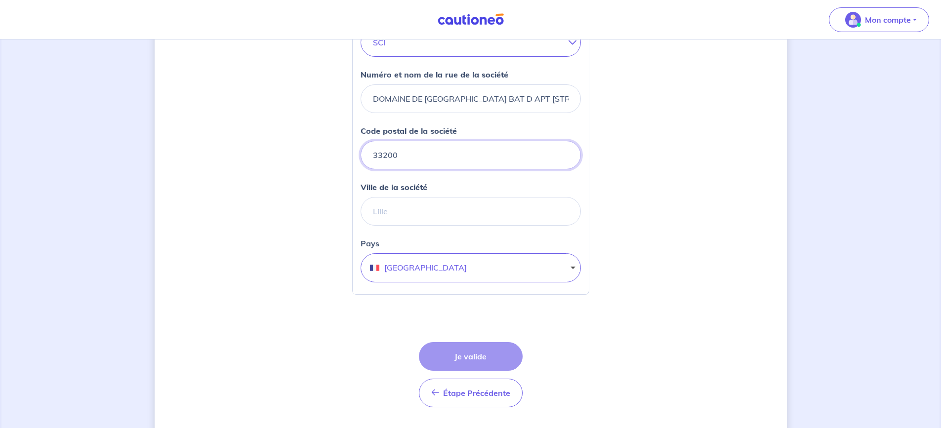
type input "33200"
click at [431, 207] on input "Ville de la société" at bounding box center [470, 211] width 220 height 29
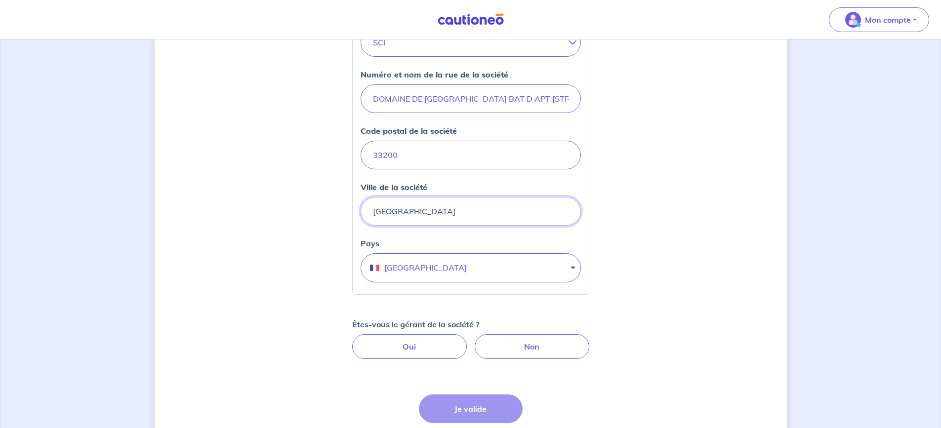
type input "[GEOGRAPHIC_DATA]"
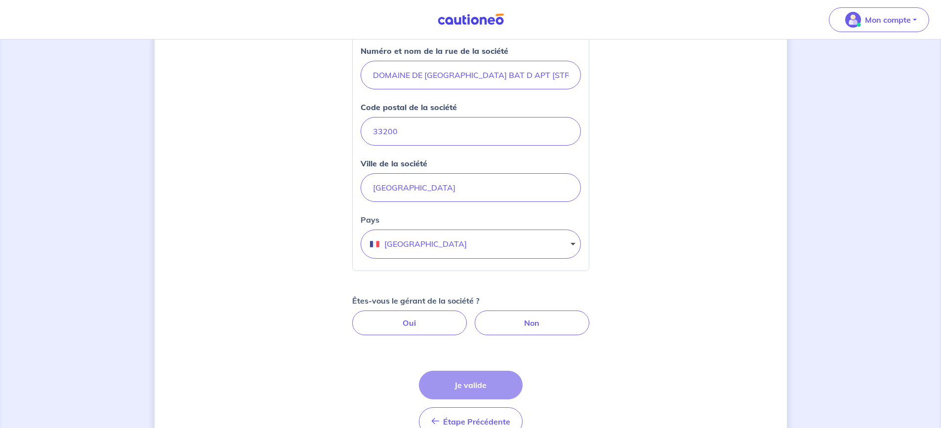
scroll to position [375, 0]
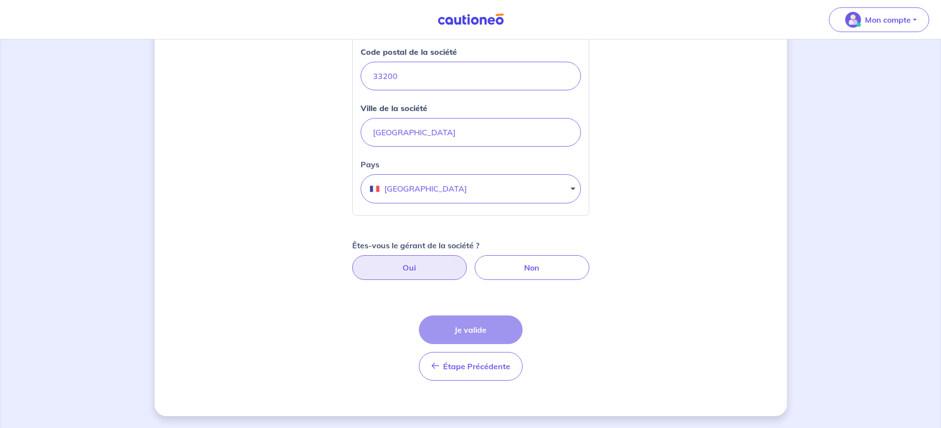
click at [423, 259] on label "Oui" at bounding box center [409, 267] width 115 height 25
click at [467, 259] on input "Oui" at bounding box center [470, 258] width 6 height 6
radio input "true"
select select "FR"
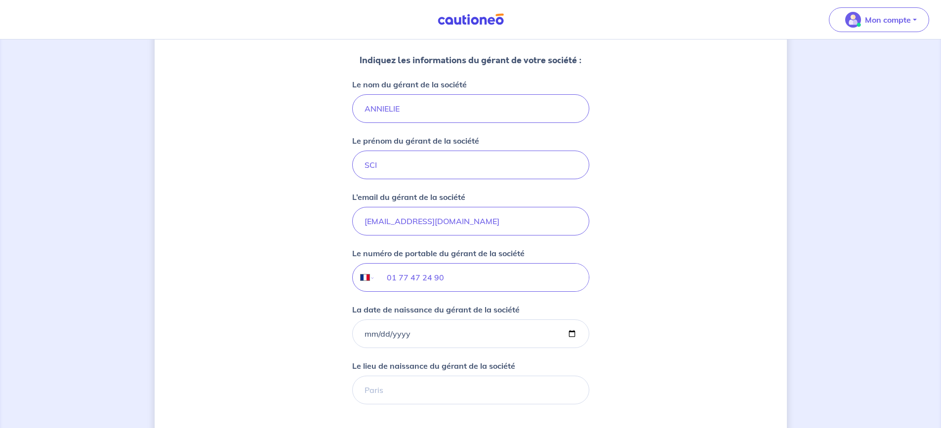
scroll to position [672, 0]
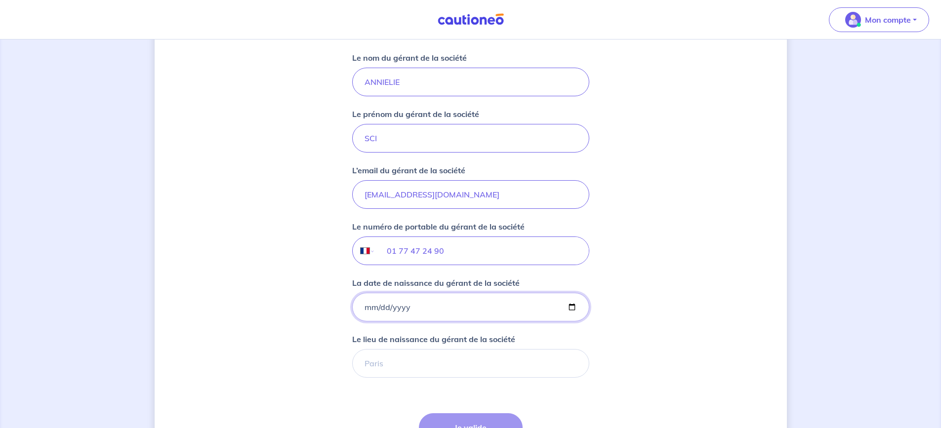
click at [437, 303] on input "La date de naissance du gérant de la société" at bounding box center [470, 307] width 237 height 29
type input "[DATE]"
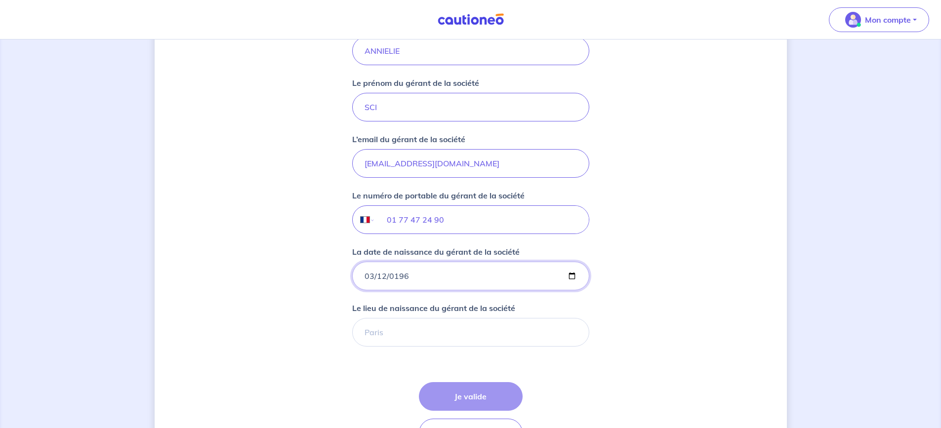
scroll to position [769, 0]
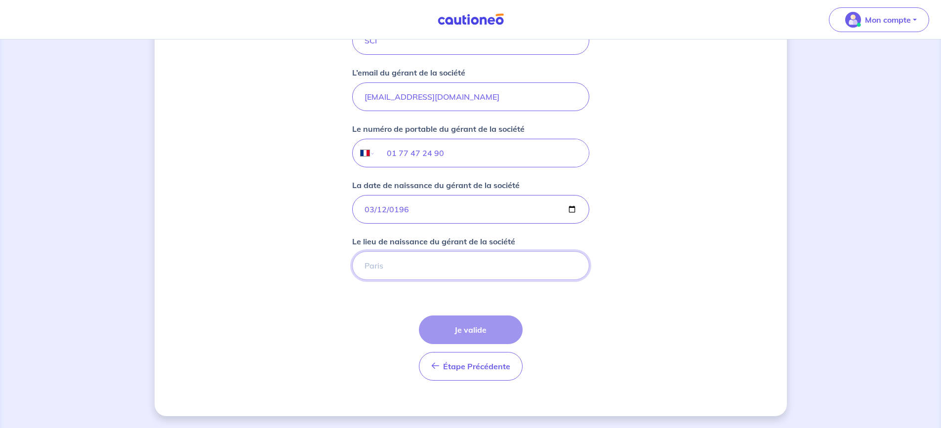
click at [396, 264] on input "Le lieu de naissance du gérant de la société" at bounding box center [470, 265] width 237 height 29
type input ";"
type input "[GEOGRAPHIC_DATA]"
click at [475, 331] on button "Je valide" at bounding box center [471, 330] width 104 height 29
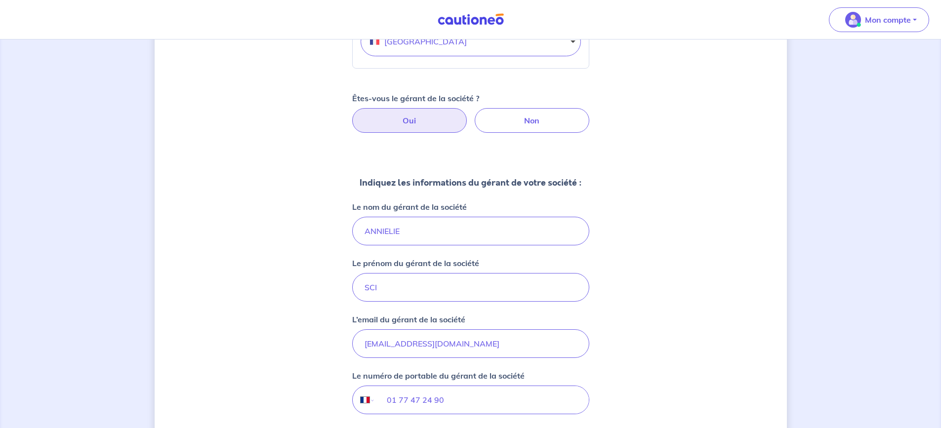
scroll to position [0, 0]
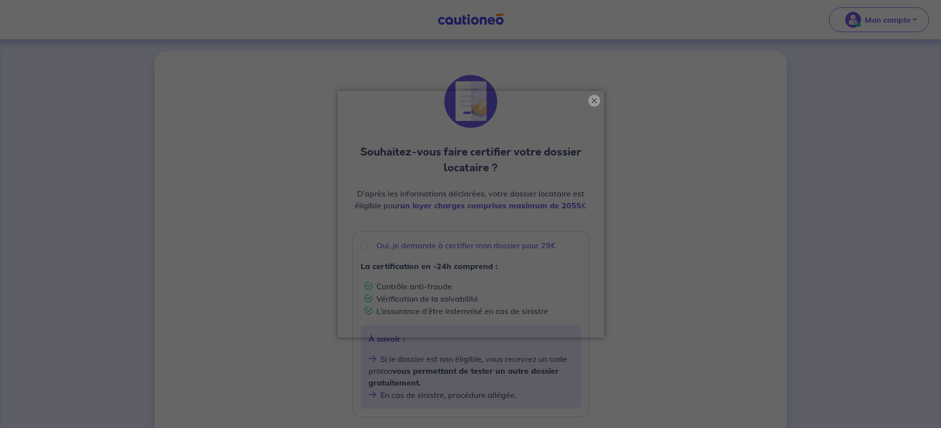
click at [593, 95] on button "×" at bounding box center [594, 101] width 12 height 12
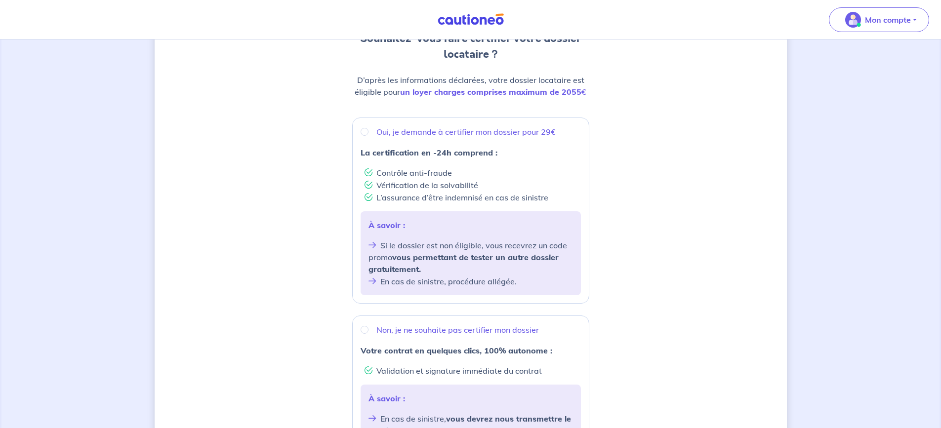
scroll to position [162, 0]
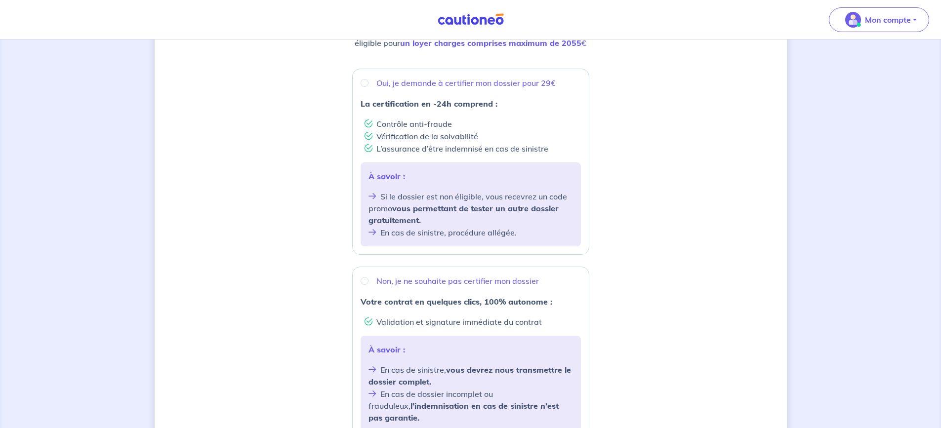
click at [457, 81] on p "Oui, je demande à certifier mon dossier pour 29€" at bounding box center [465, 83] width 179 height 12
click at [368, 81] on input "Oui, je demande à certifier mon dossier pour 29€" at bounding box center [364, 83] width 8 height 8
radio input "true"
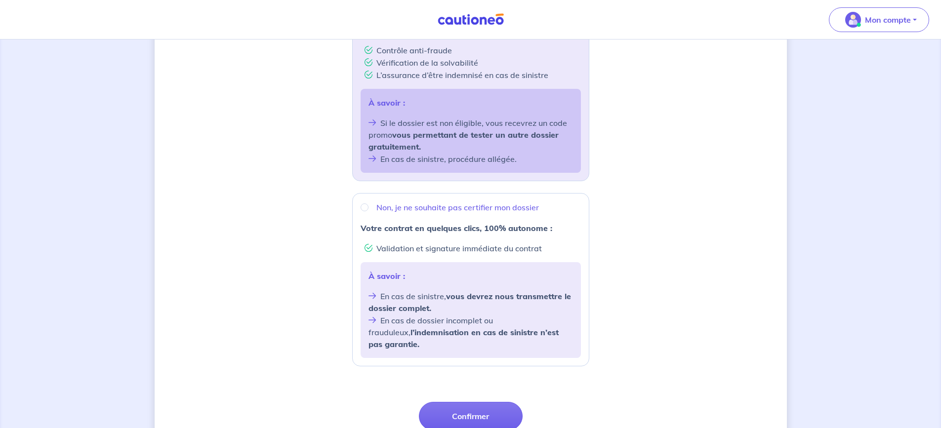
scroll to position [311, 0]
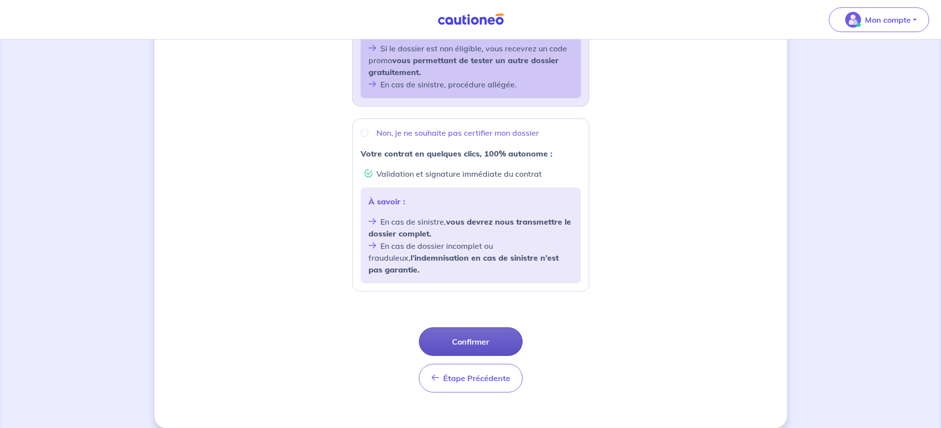
click at [468, 327] on button "Confirmer" at bounding box center [471, 341] width 104 height 29
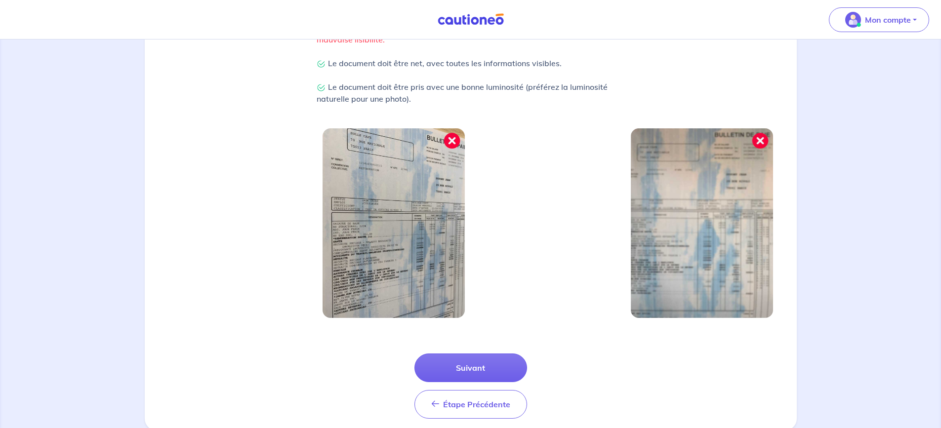
scroll to position [279, 0]
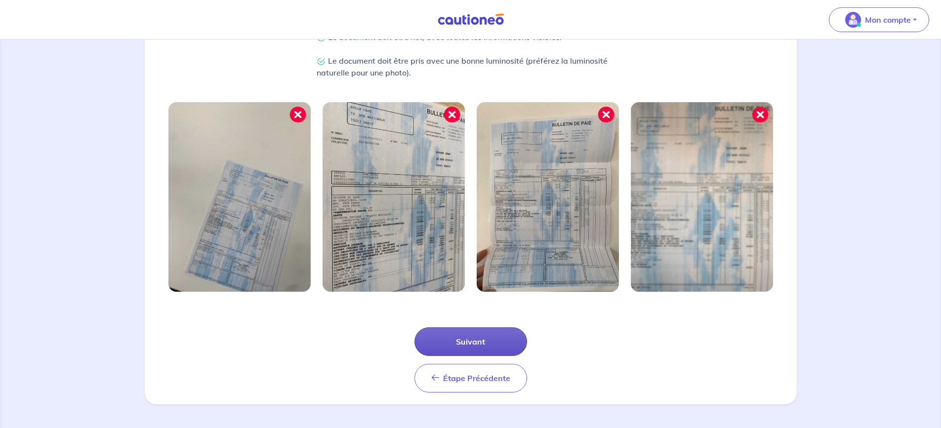
click at [477, 347] on button "Suivant" at bounding box center [470, 341] width 113 height 29
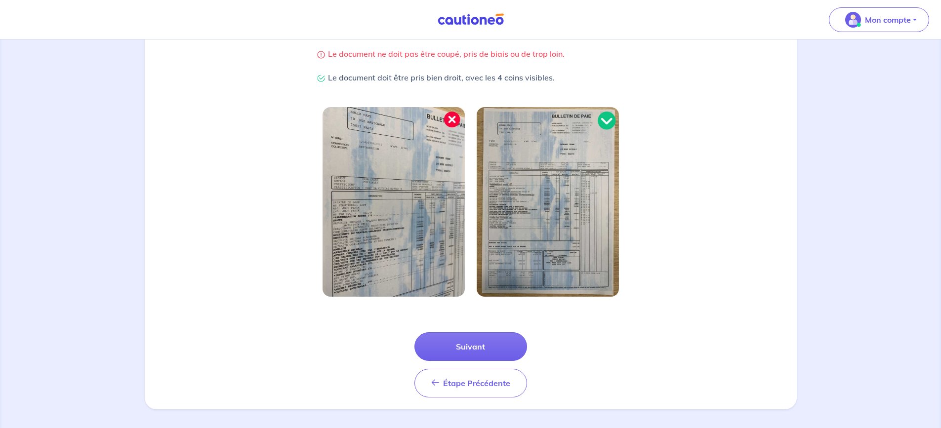
scroll to position [232, 0]
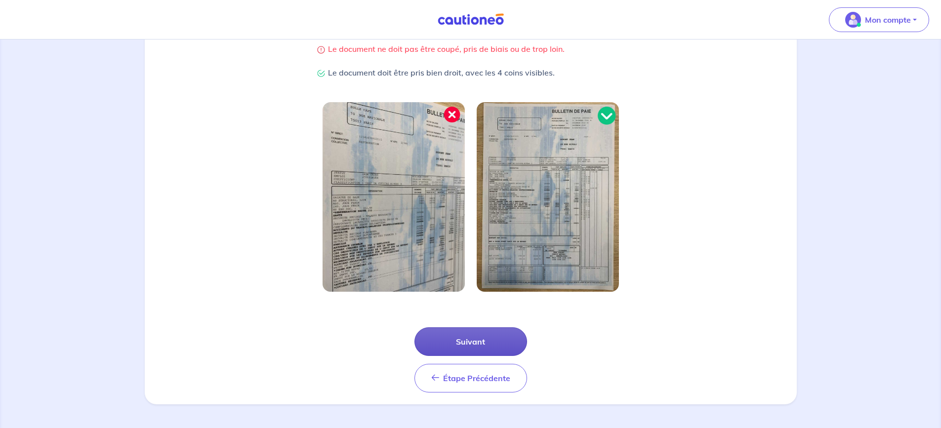
click at [467, 340] on button "Suivant" at bounding box center [470, 341] width 113 height 29
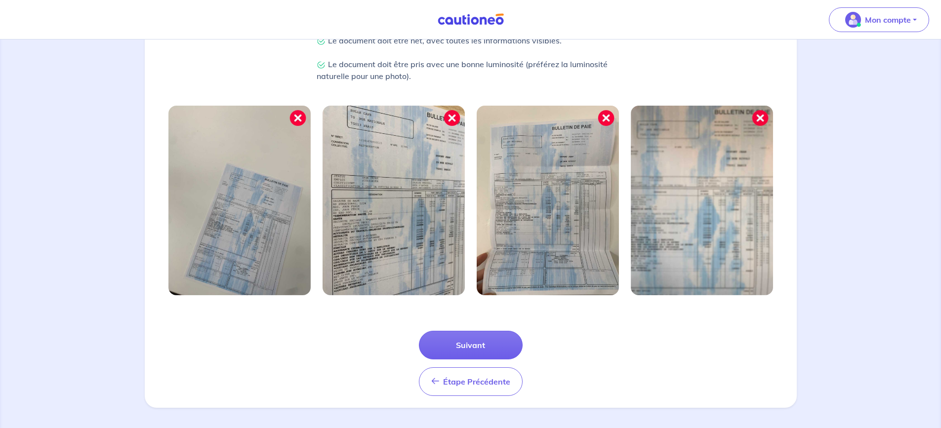
scroll to position [279, 0]
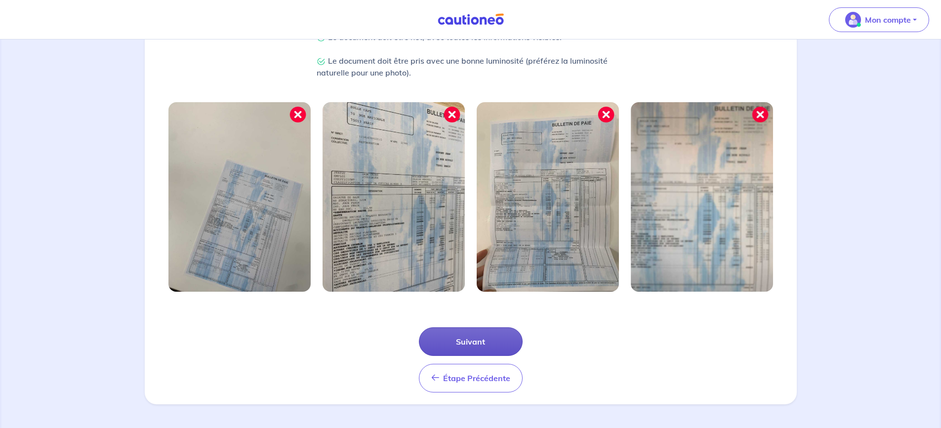
click at [475, 345] on button "Suivant" at bounding box center [471, 341] width 104 height 29
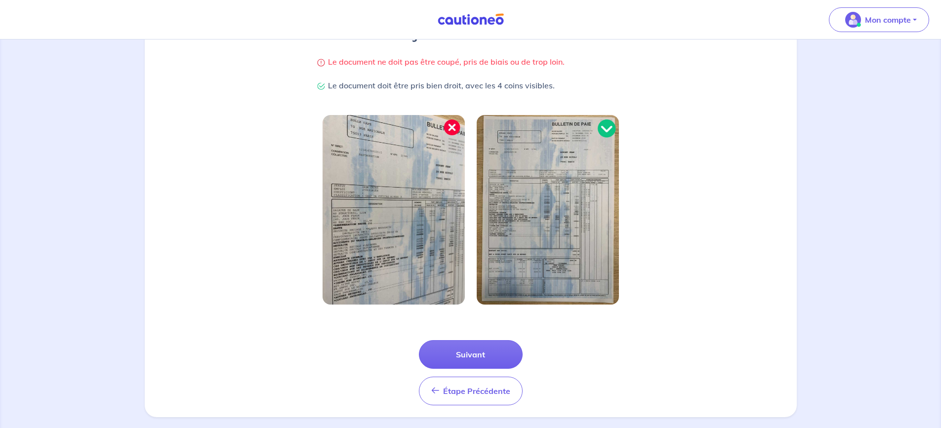
scroll to position [232, 0]
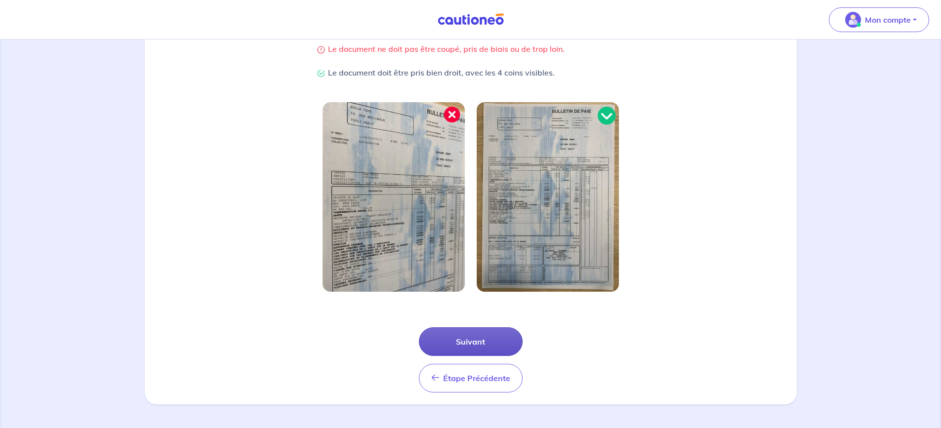
click at [475, 337] on button "Suivant" at bounding box center [471, 341] width 104 height 29
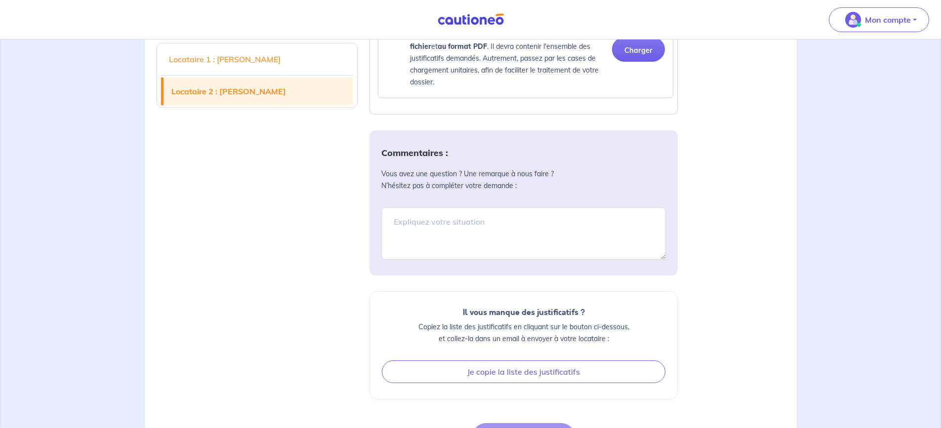
scroll to position [1531, 0]
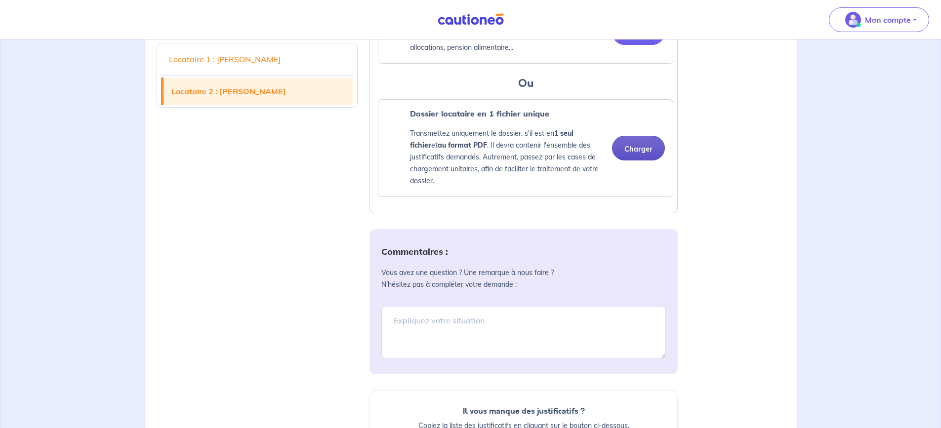
click at [637, 160] on button "Charger" at bounding box center [638, 148] width 53 height 25
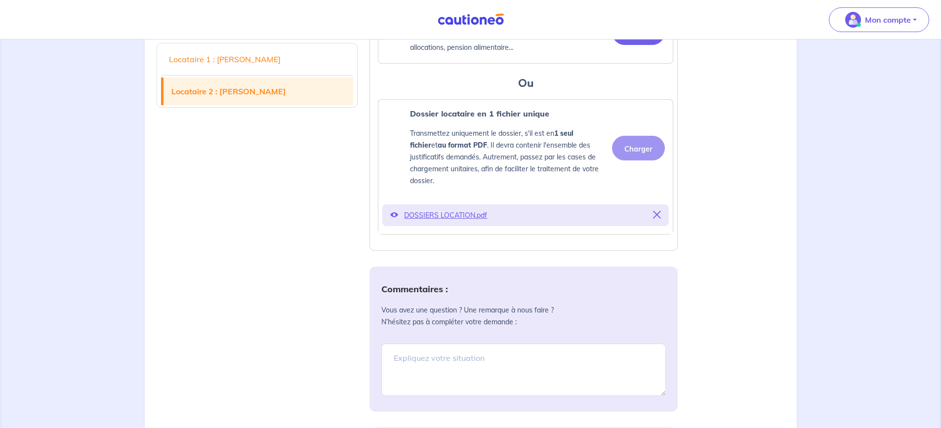
click at [657, 219] on icon at bounding box center [657, 215] width 8 height 8
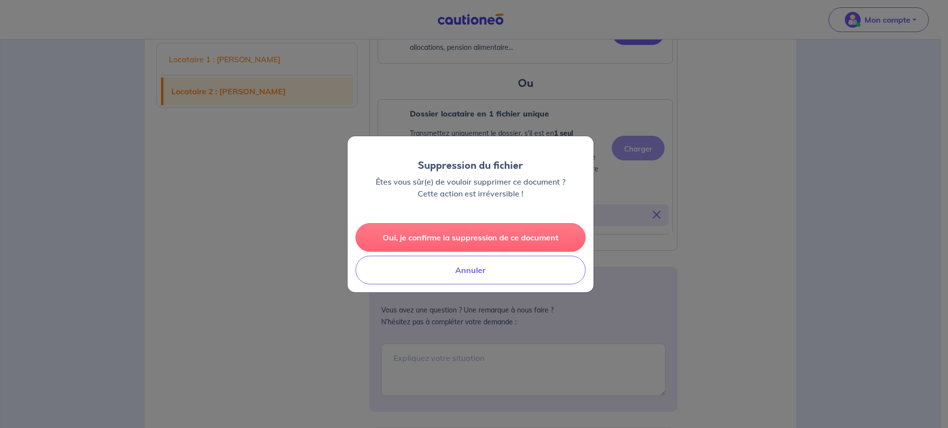
click at [487, 233] on button "Oui, je confirme la suppression de ce document" at bounding box center [471, 237] width 230 height 29
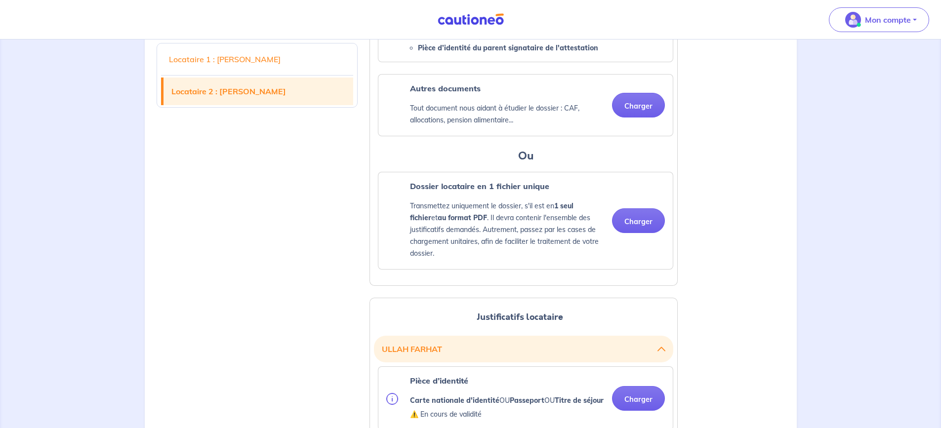
scroll to position [741, 0]
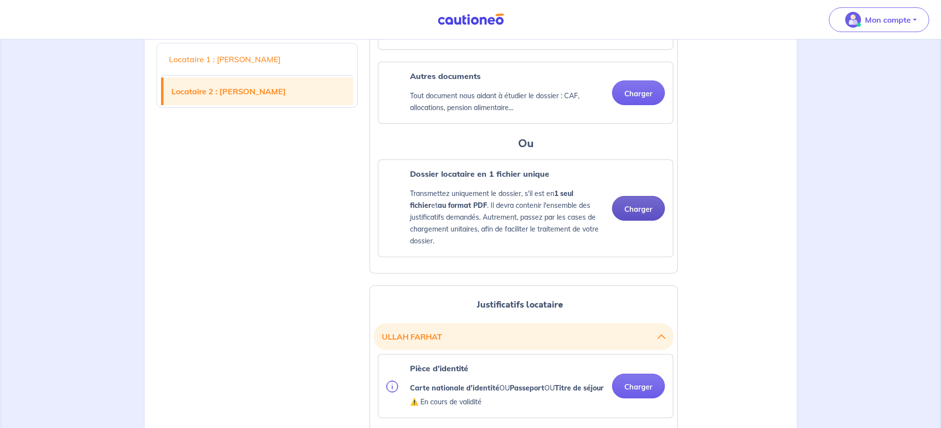
click at [637, 218] on button "Charger" at bounding box center [638, 208] width 53 height 25
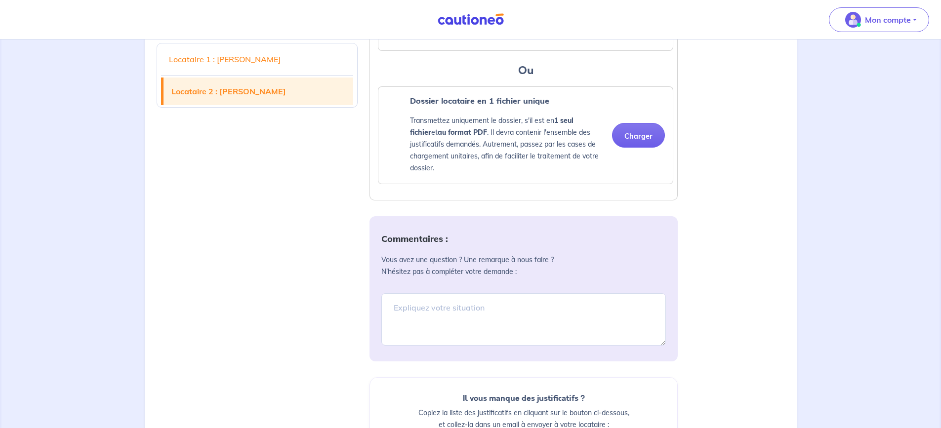
scroll to position [1580, 0]
click at [634, 149] on button "Charger" at bounding box center [638, 136] width 53 height 25
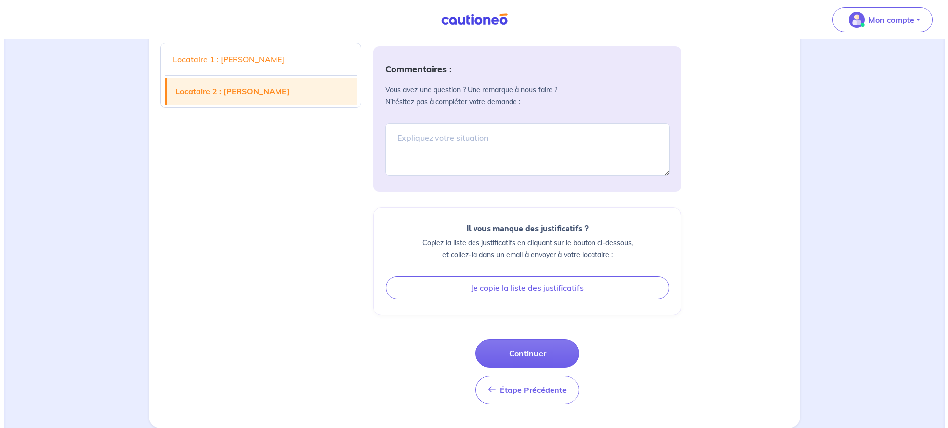
scroll to position [1812, 0]
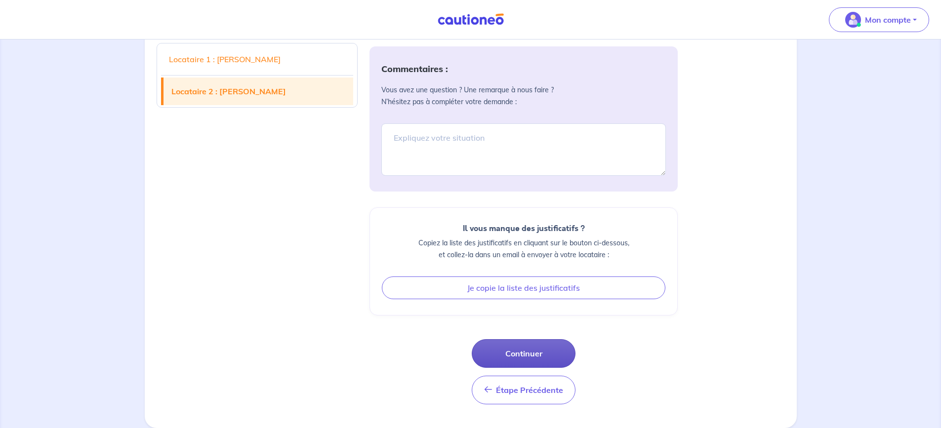
click at [513, 350] on button "Continuer" at bounding box center [524, 353] width 104 height 29
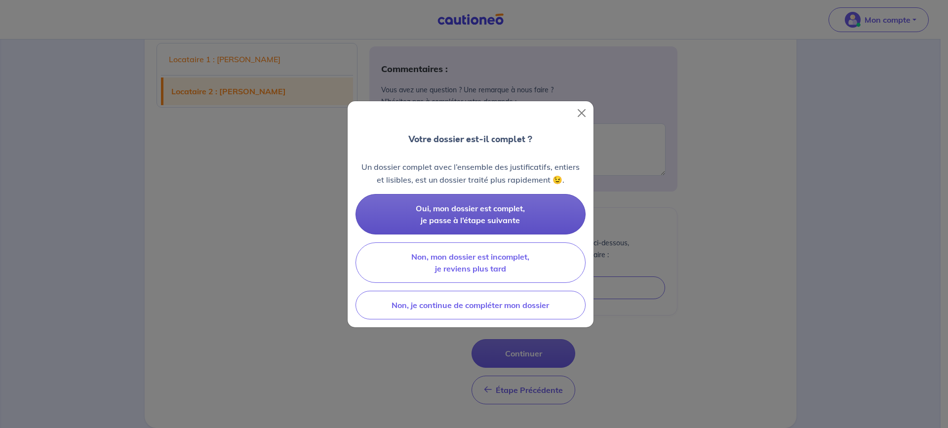
click at [515, 209] on span "Oui, mon dossier est complet, je passe à l’étape suivante" at bounding box center [470, 214] width 109 height 22
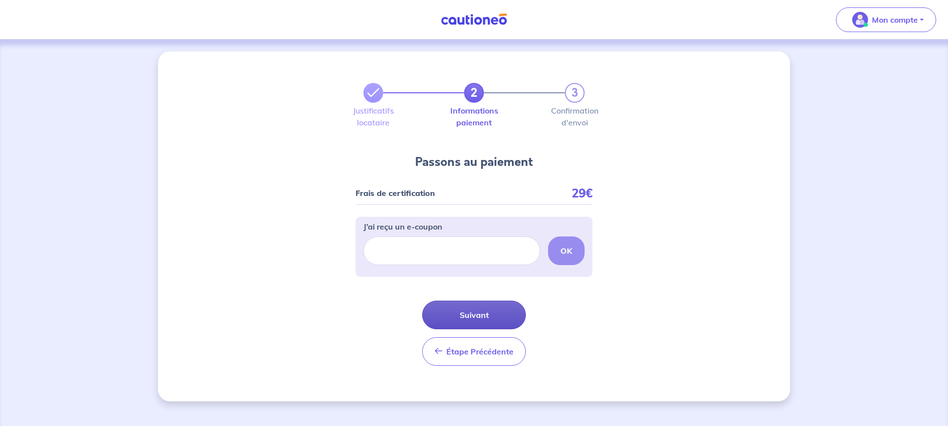
click at [468, 307] on button "Suivant" at bounding box center [474, 315] width 104 height 29
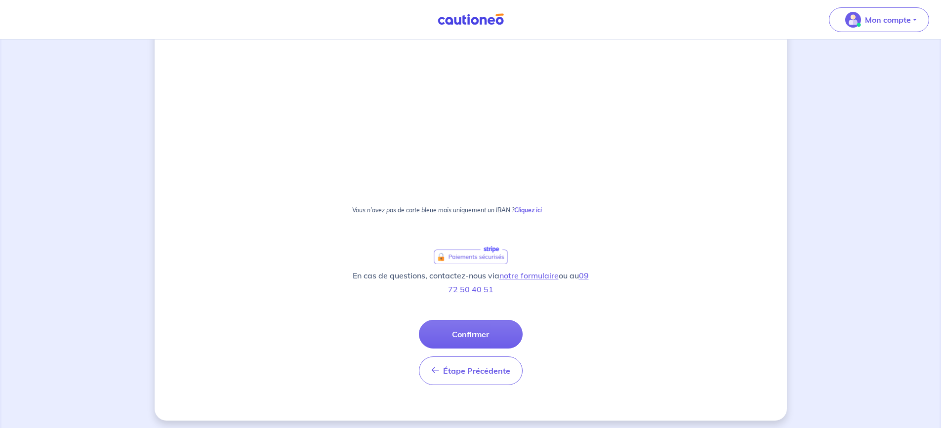
scroll to position [558, 0]
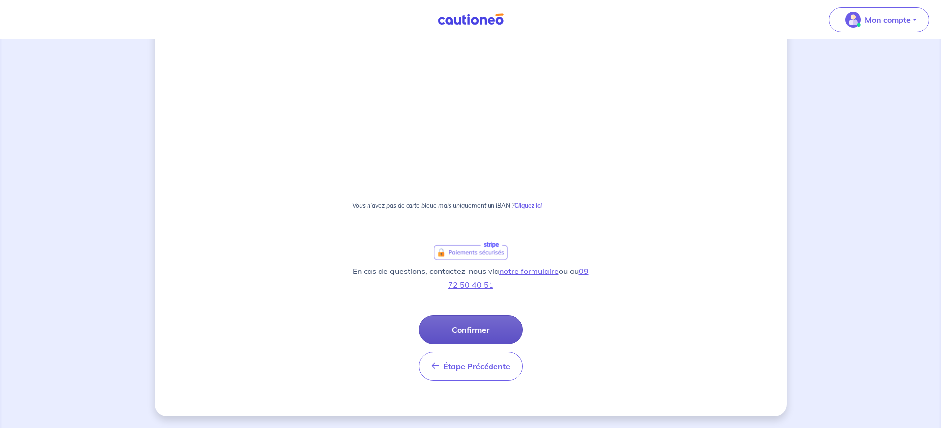
click at [475, 324] on button "Confirmer" at bounding box center [471, 330] width 104 height 29
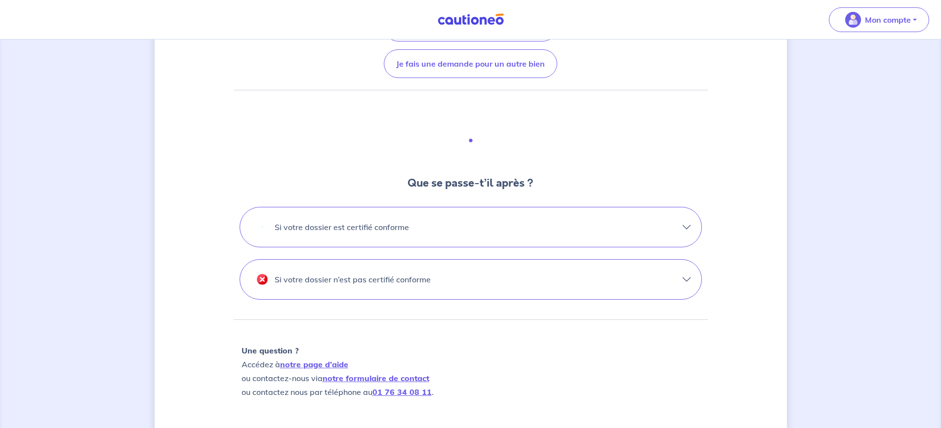
scroll to position [247, 0]
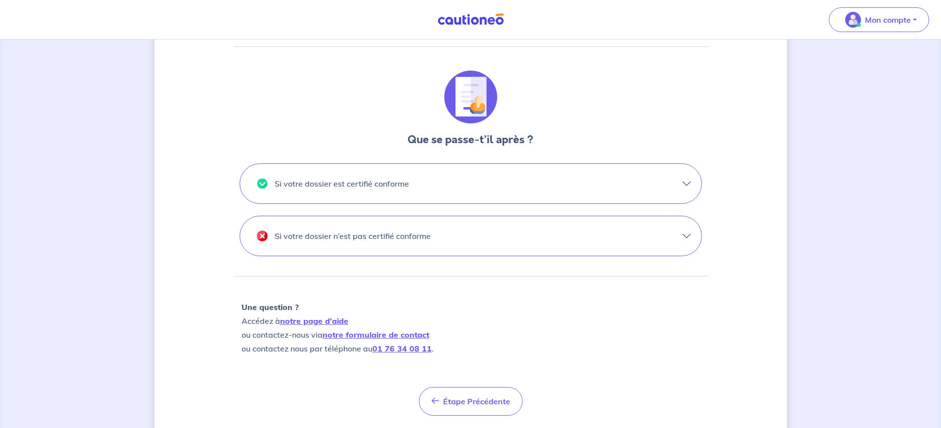
click at [685, 181] on button "Si votre dossier est certifié conforme" at bounding box center [470, 184] width 461 height 40
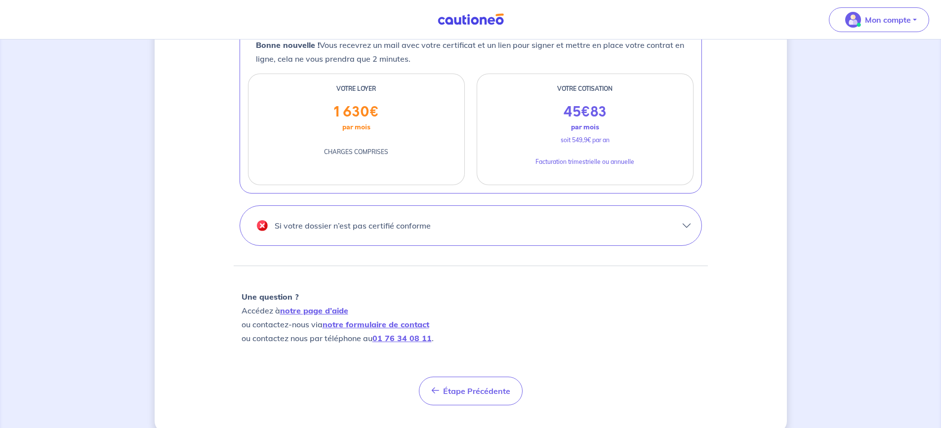
scroll to position [437, 0]
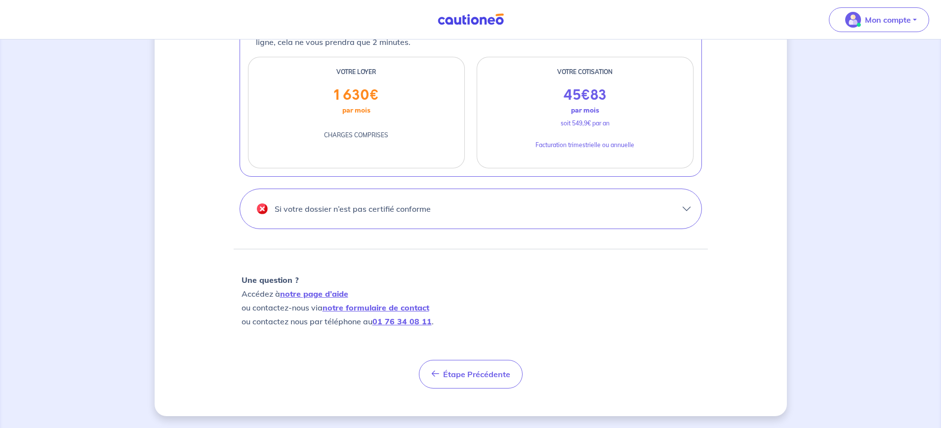
click at [380, 209] on p "Si votre dossier n’est pas certifié conforme" at bounding box center [353, 209] width 156 height 16
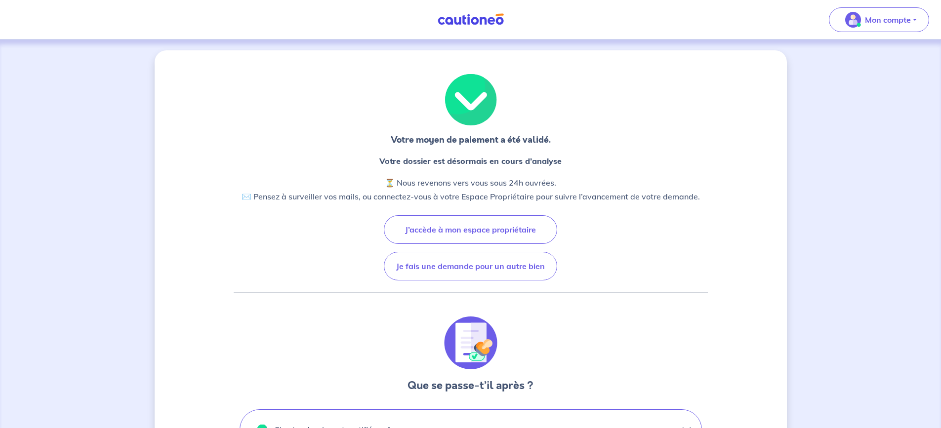
scroll to position [0, 0]
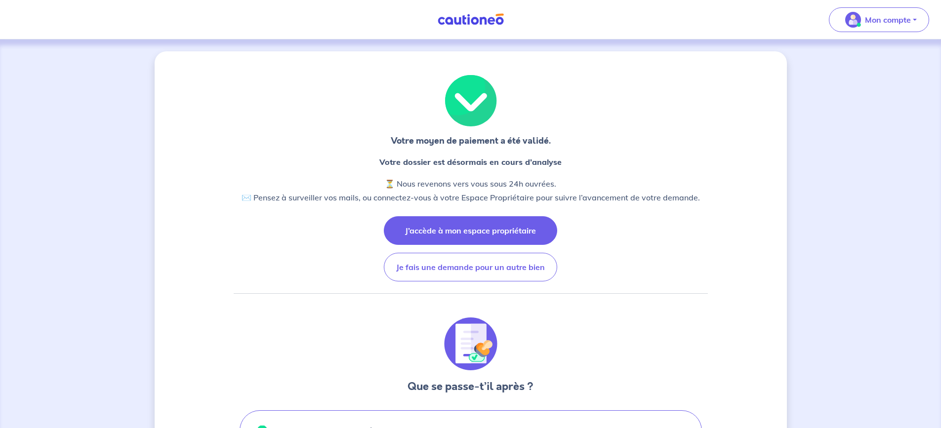
click at [502, 233] on button "J’accède à mon espace propriétaire" at bounding box center [470, 230] width 173 height 29
click at [461, 228] on button "J’accède à mon espace propriétaire" at bounding box center [470, 230] width 173 height 29
click at [491, 233] on button "J’accède à mon espace propriétaire" at bounding box center [470, 230] width 173 height 29
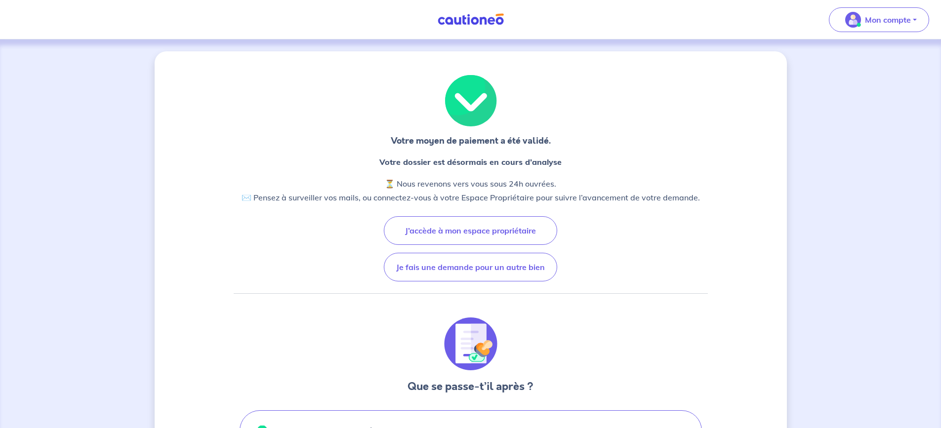
drag, startPoint x: 859, startPoint y: 27, endPoint x: 688, endPoint y: 40, distance: 171.9
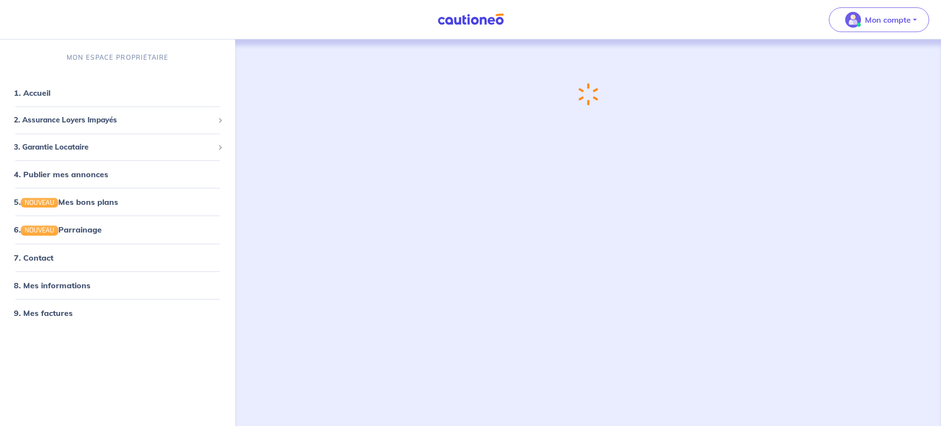
click at [889, 21] on p "Mon compte" at bounding box center [888, 20] width 46 height 12
